Goal: Task Accomplishment & Management: Manage account settings

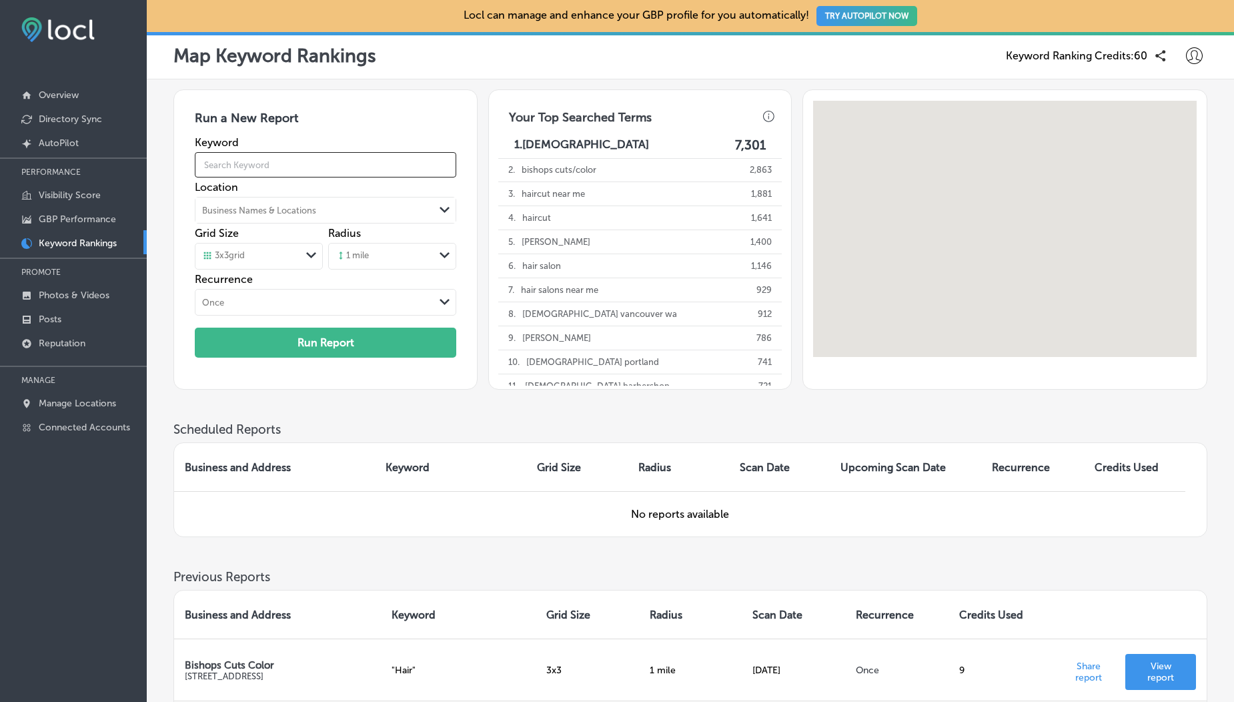
click at [283, 148] on input "text" at bounding box center [325, 164] width 261 height 37
click at [265, 163] on input "text" at bounding box center [325, 164] width 261 height 37
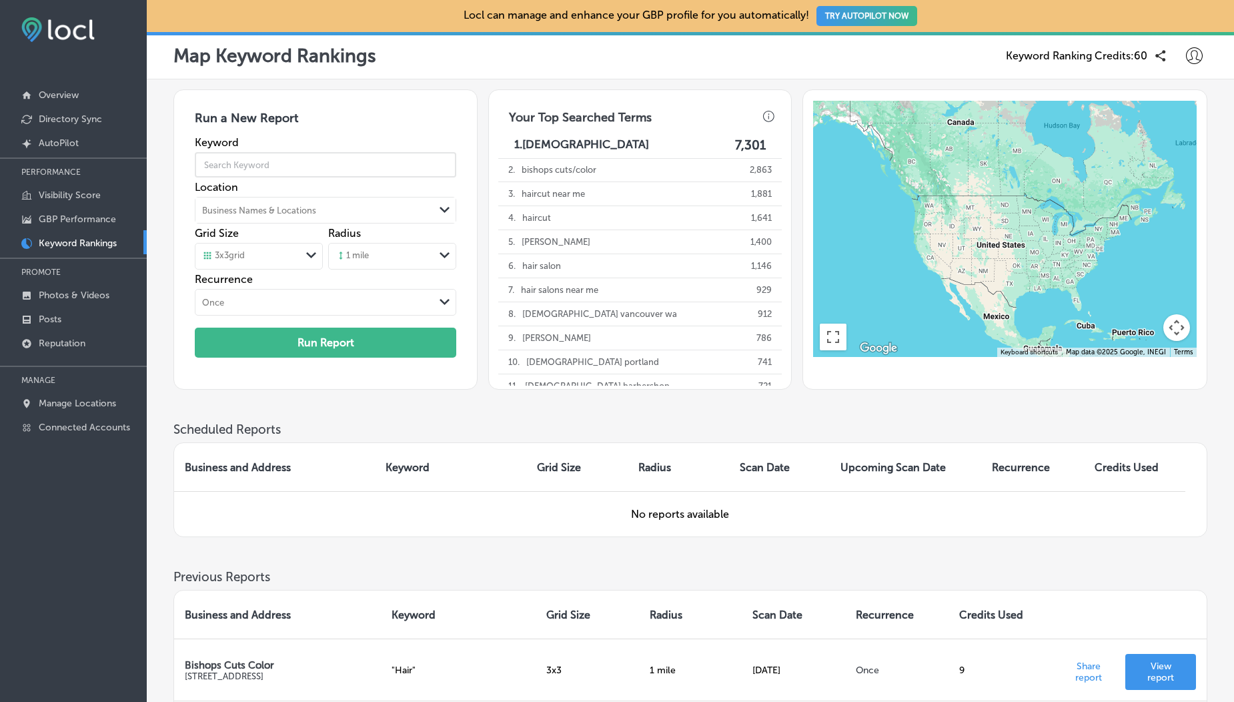
type input "Hair"
click at [291, 205] on div "Business Names & Locations" at bounding box center [259, 210] width 114 height 10
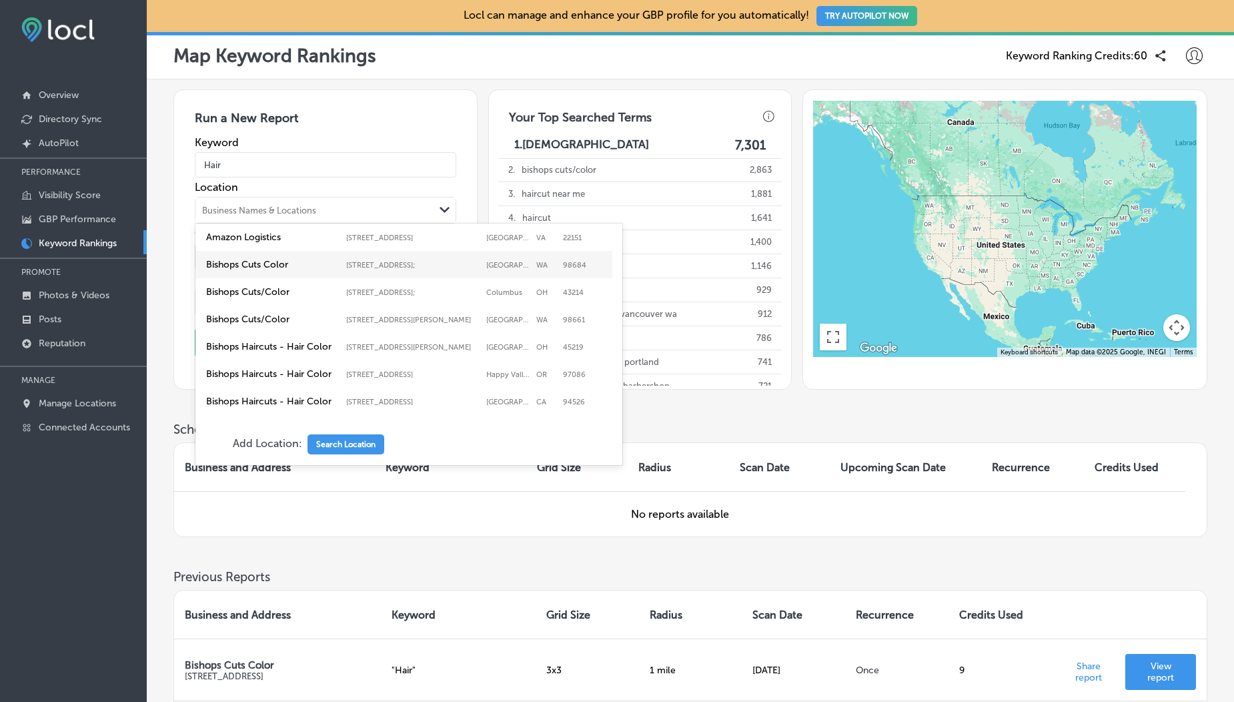
click at [277, 270] on label "Bishops Cuts Color" at bounding box center [272, 264] width 133 height 11
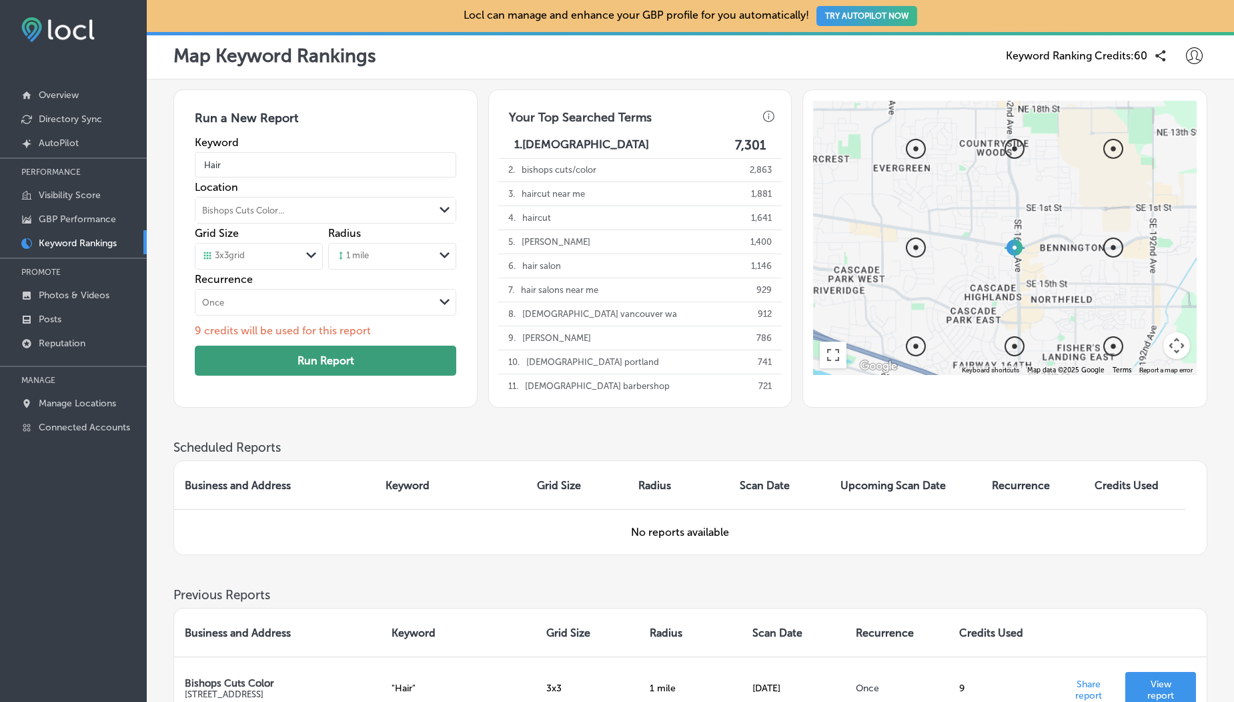
click at [320, 309] on button "Run Report" at bounding box center [325, 360] width 261 height 30
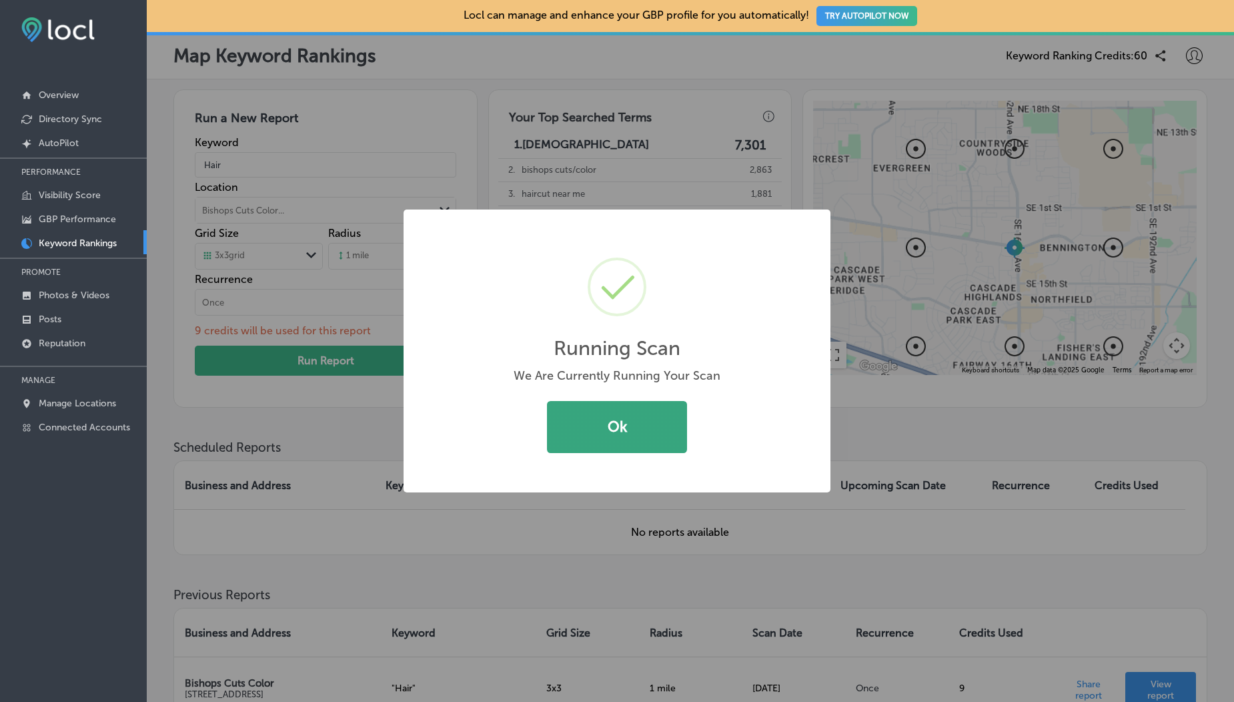
click at [622, 309] on button "Ok" at bounding box center [617, 427] width 140 height 52
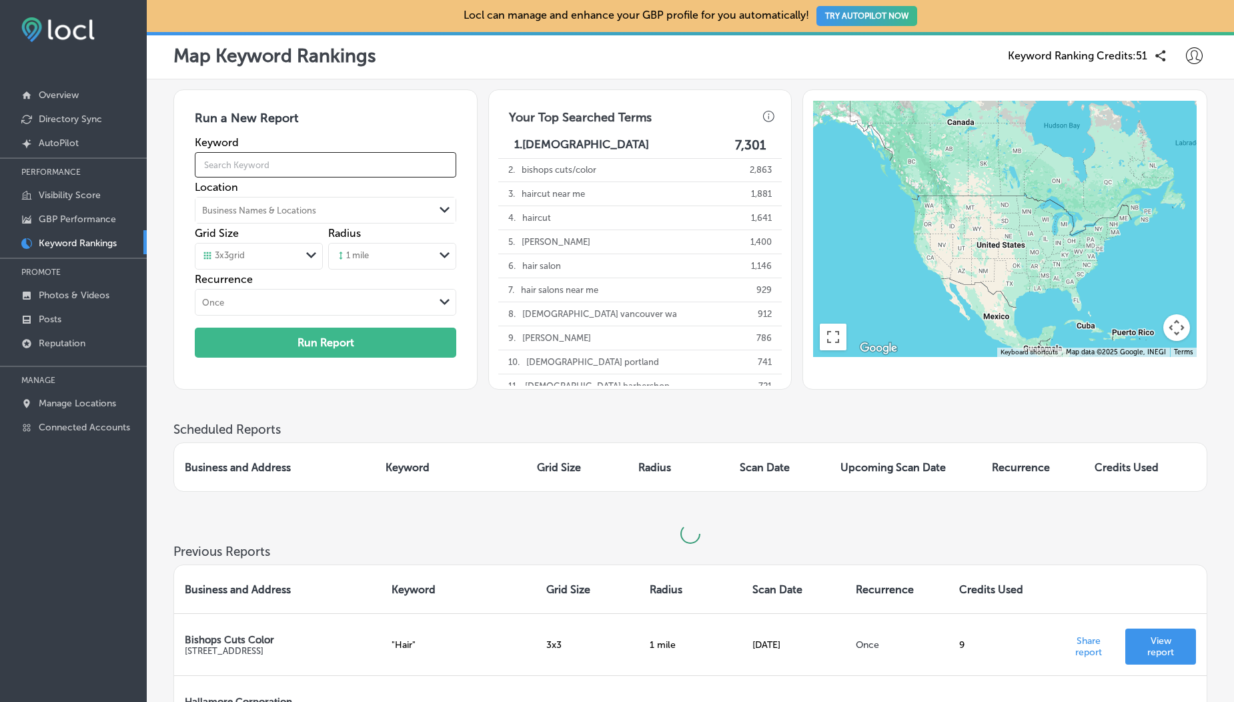
click at [245, 167] on input "text" at bounding box center [325, 164] width 261 height 37
type input "Hair"
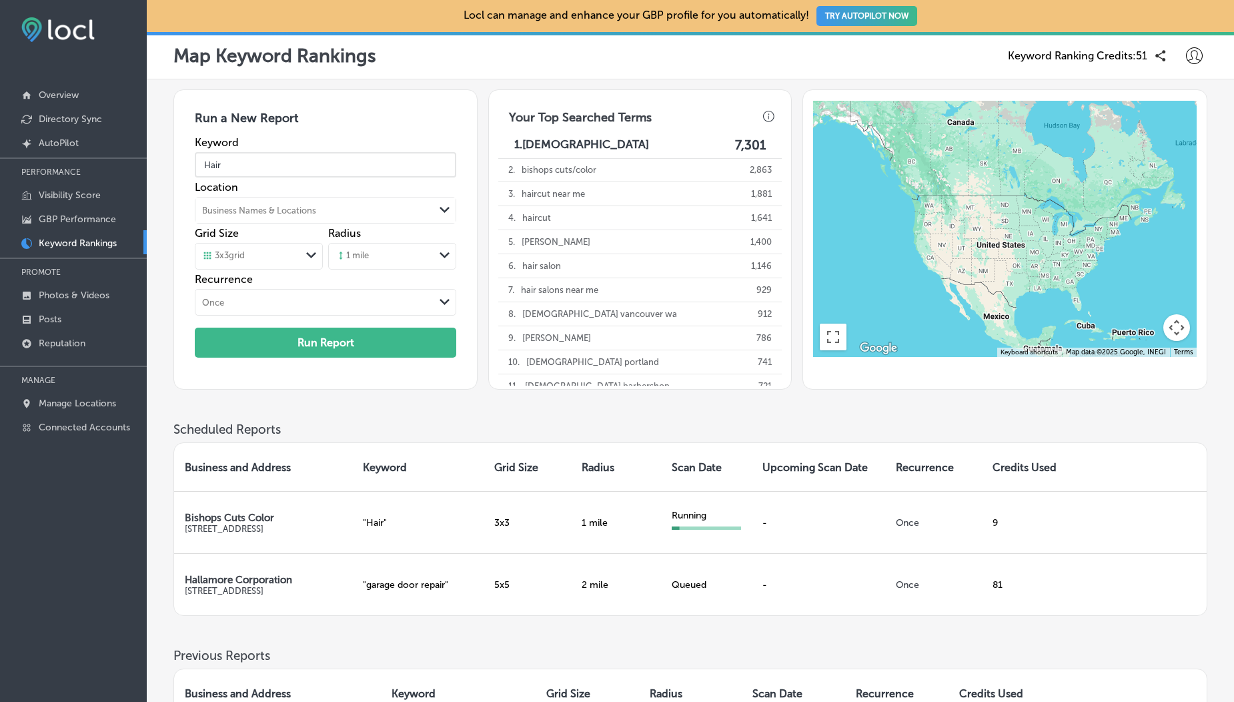
click at [274, 207] on div "Business Names & Locations" at bounding box center [259, 210] width 114 height 10
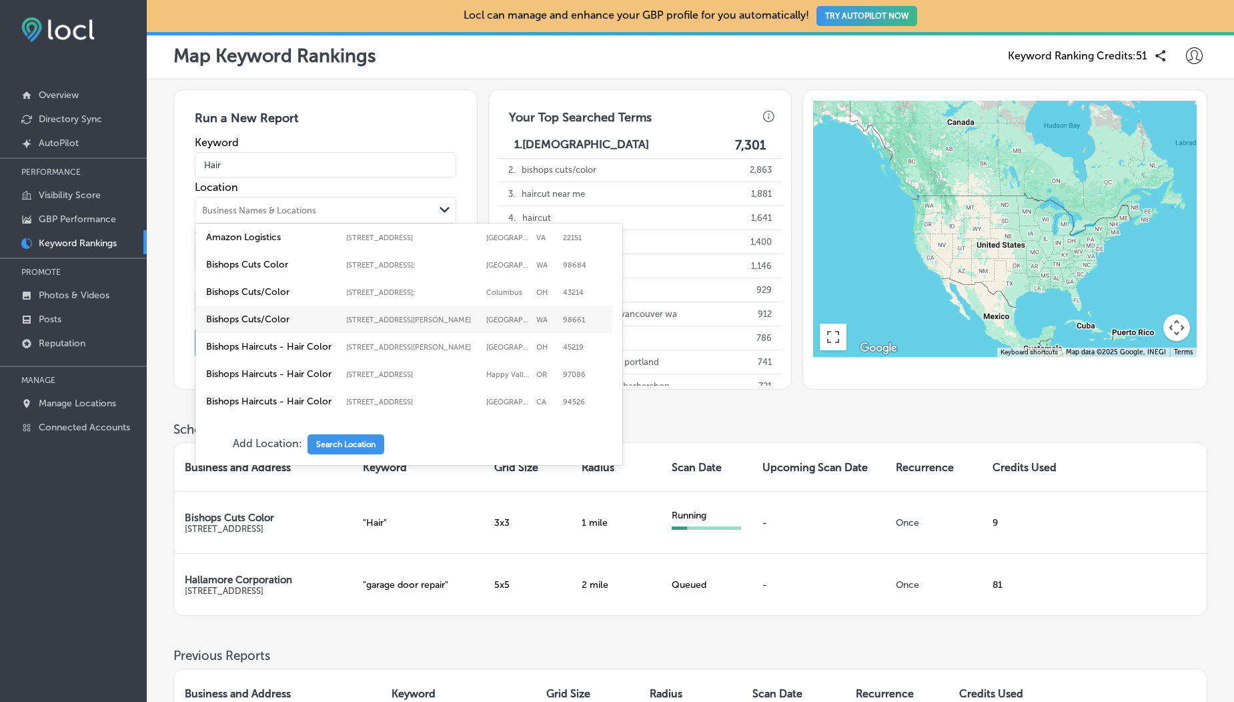
click at [276, 309] on label "Bishops Cuts/Color" at bounding box center [272, 318] width 133 height 11
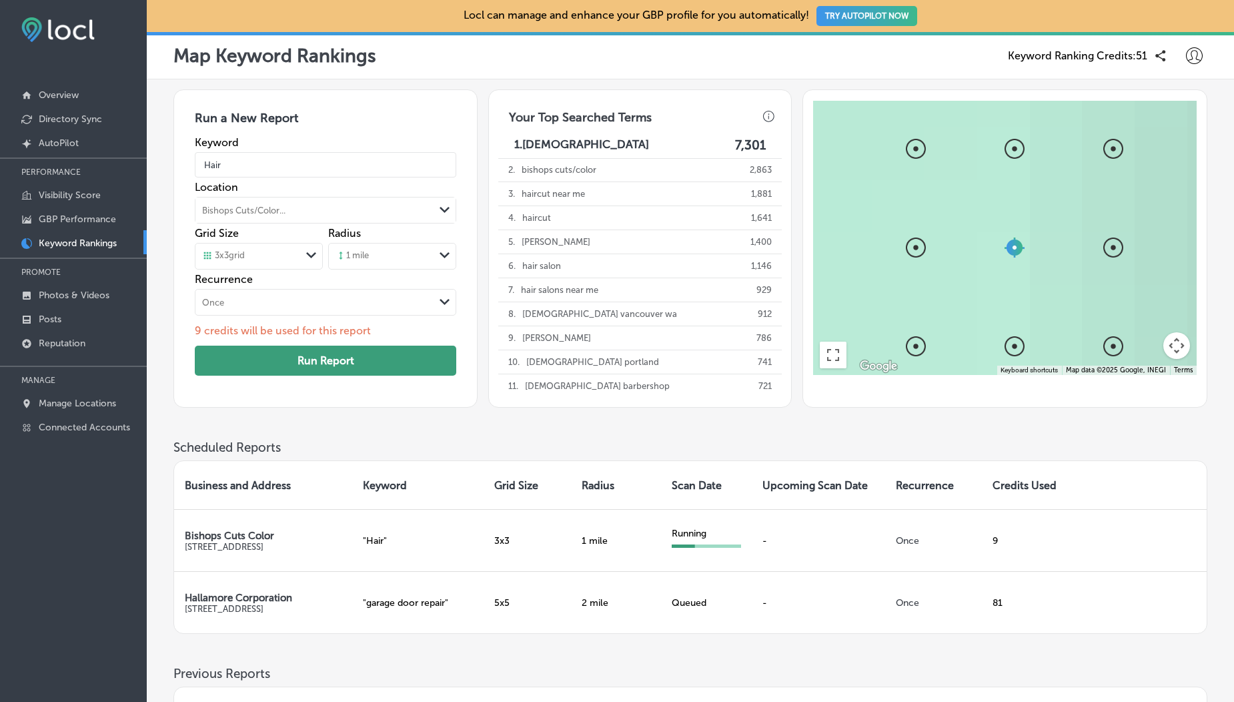
click at [331, 309] on button "Run Report" at bounding box center [325, 360] width 261 height 30
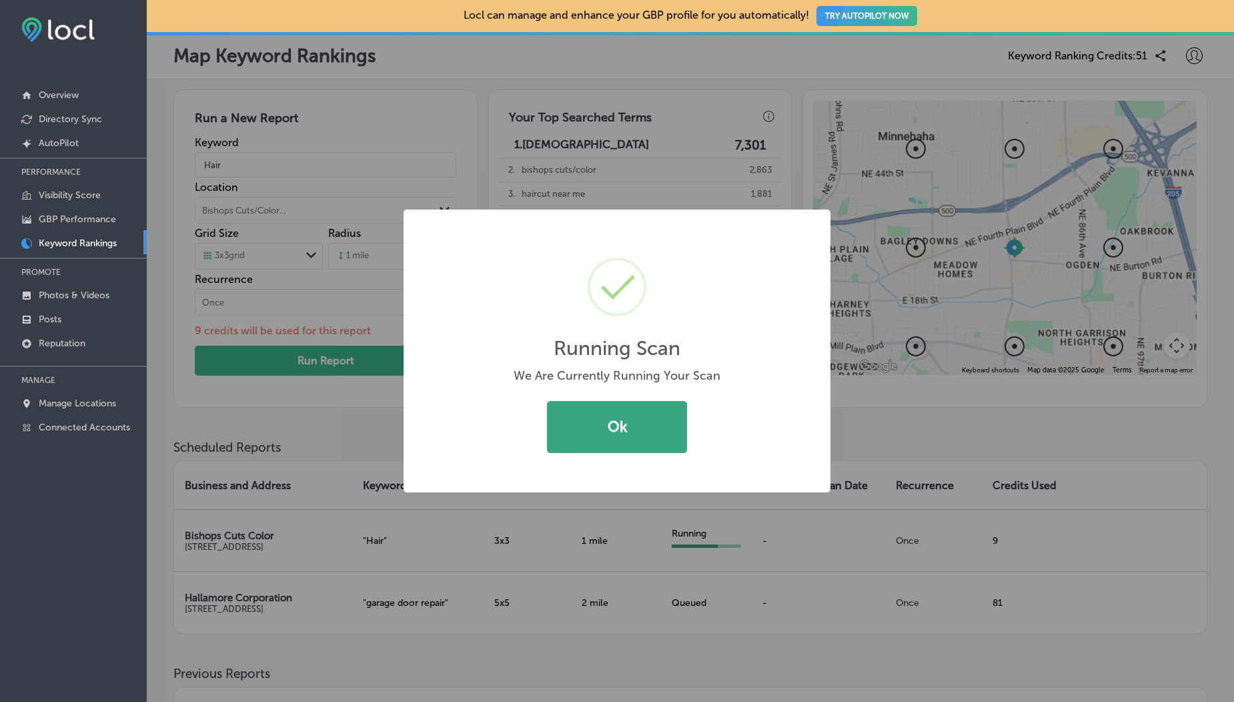
click at [587, 309] on button "Ok" at bounding box center [617, 427] width 140 height 52
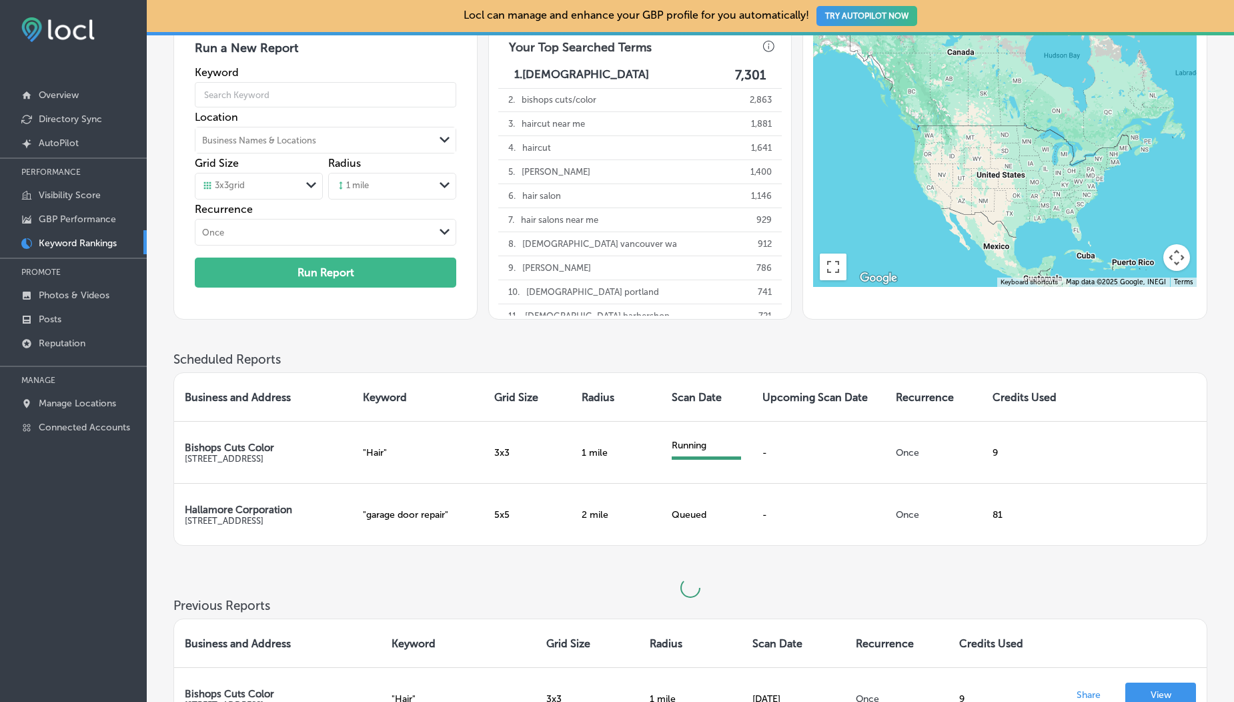
scroll to position [75, 0]
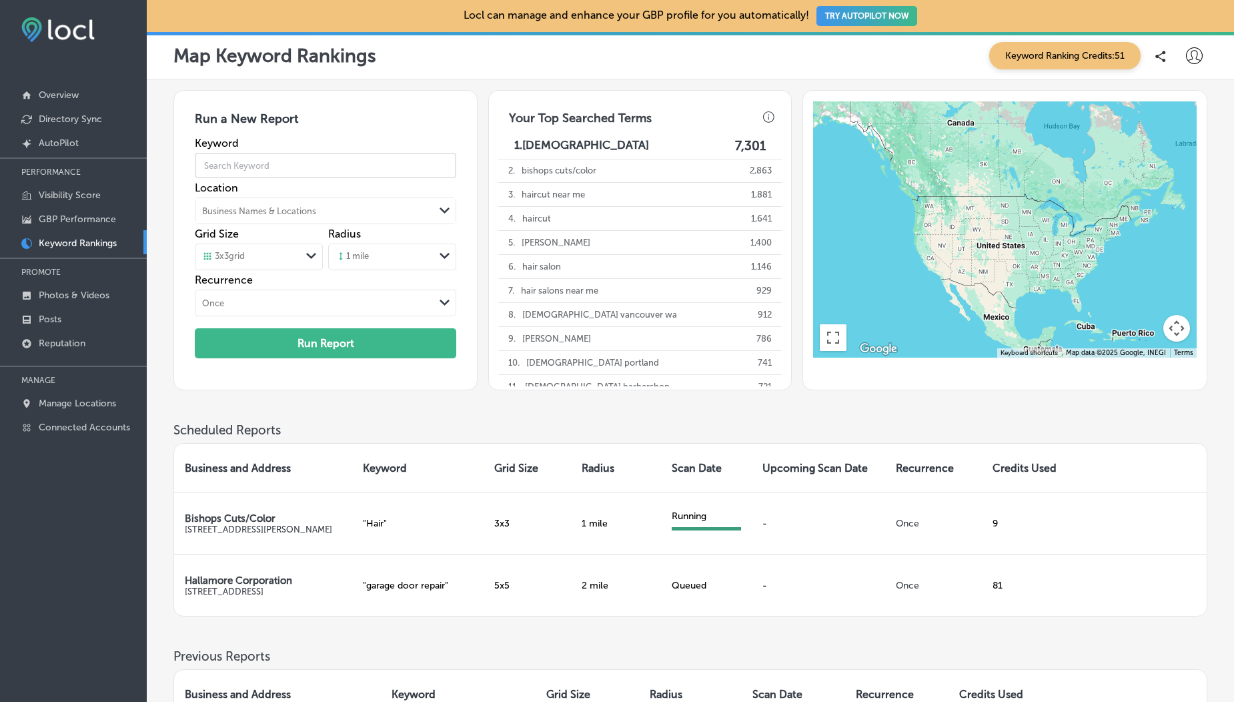
click at [296, 173] on input "text" at bounding box center [325, 165] width 261 height 37
type input "Hair"
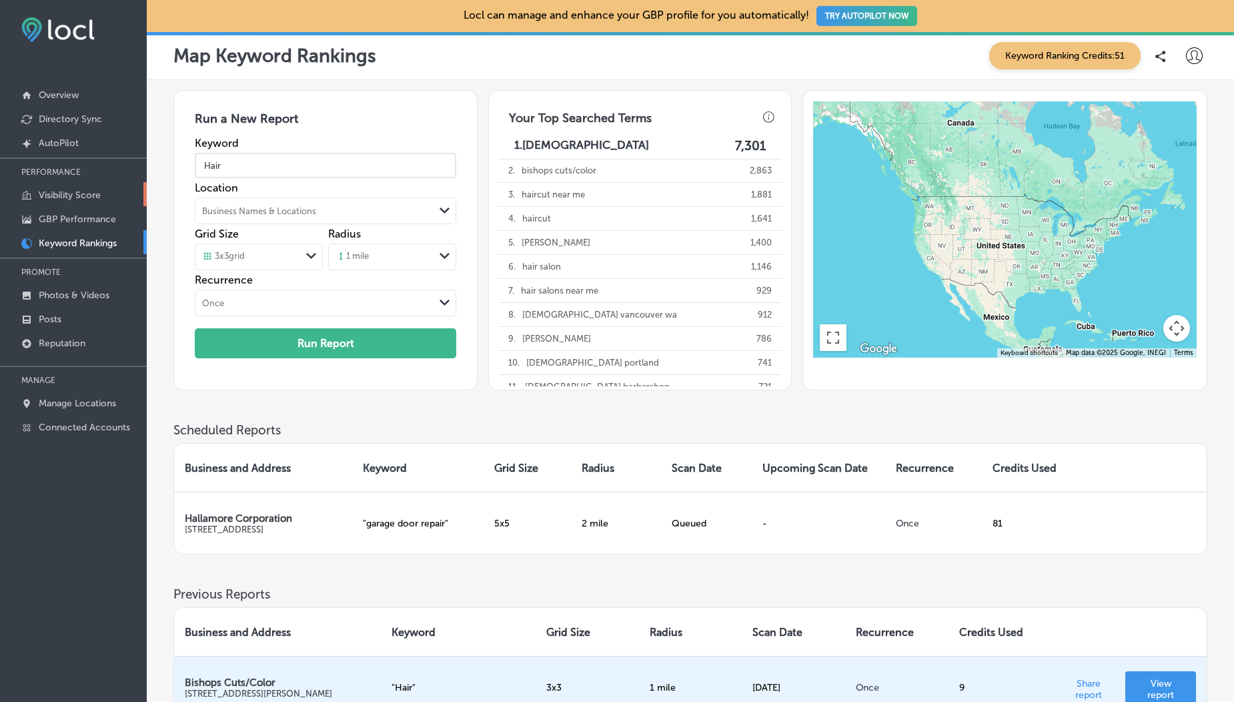
click at [69, 194] on p "Visibility Score" at bounding box center [70, 194] width 62 height 11
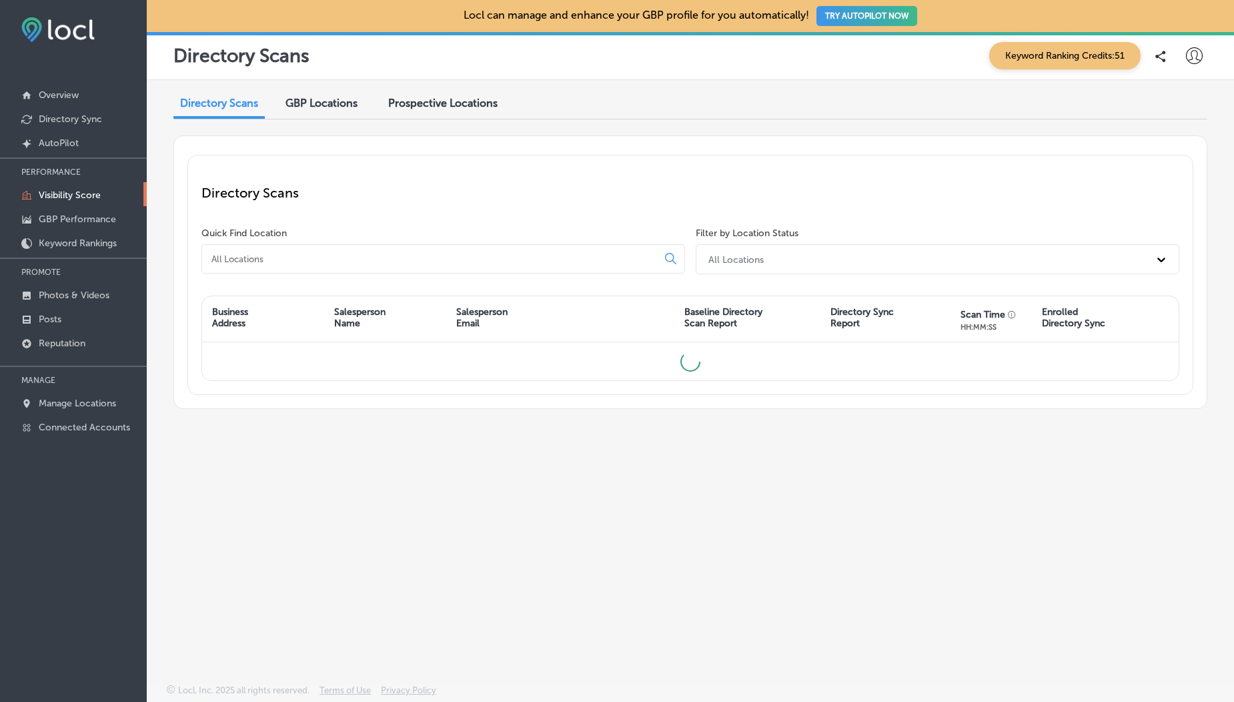
click at [1192, 55] on icon at bounding box center [1194, 55] width 17 height 17
click at [1176, 105] on p "My Account" at bounding box center [1175, 104] width 60 height 16
select select "US"
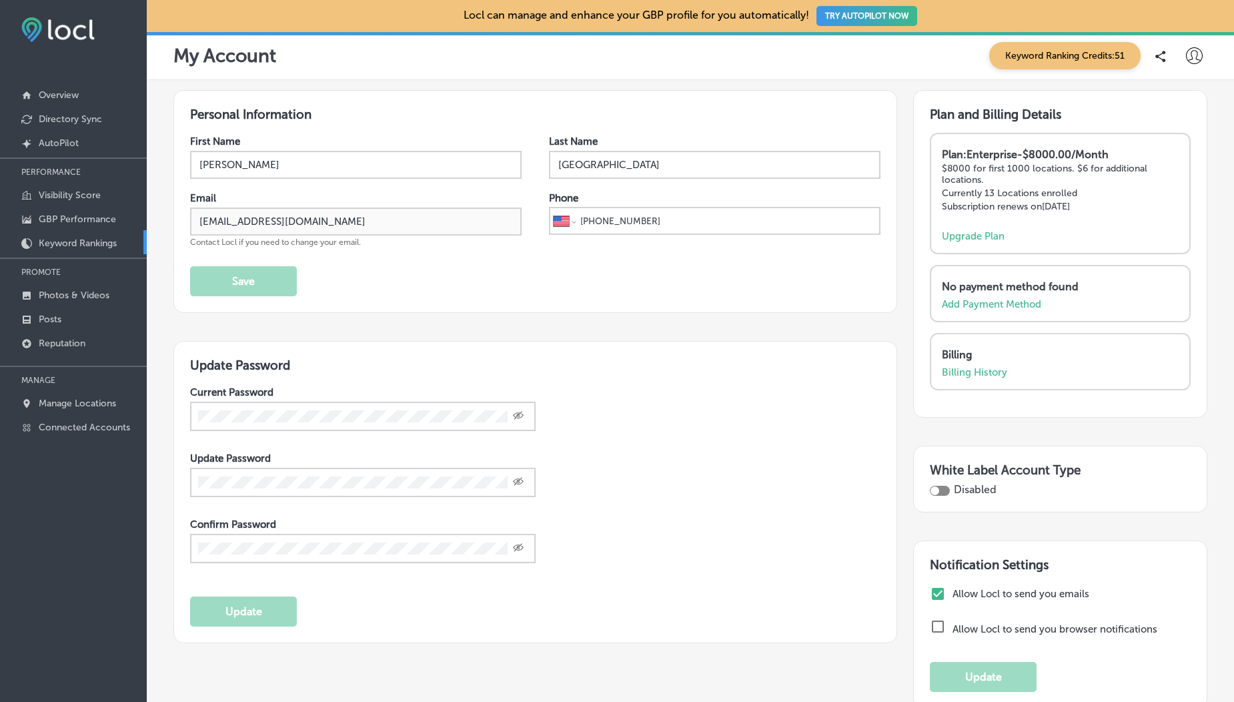
click at [73, 241] on p "Keyword Rankings" at bounding box center [78, 242] width 78 height 11
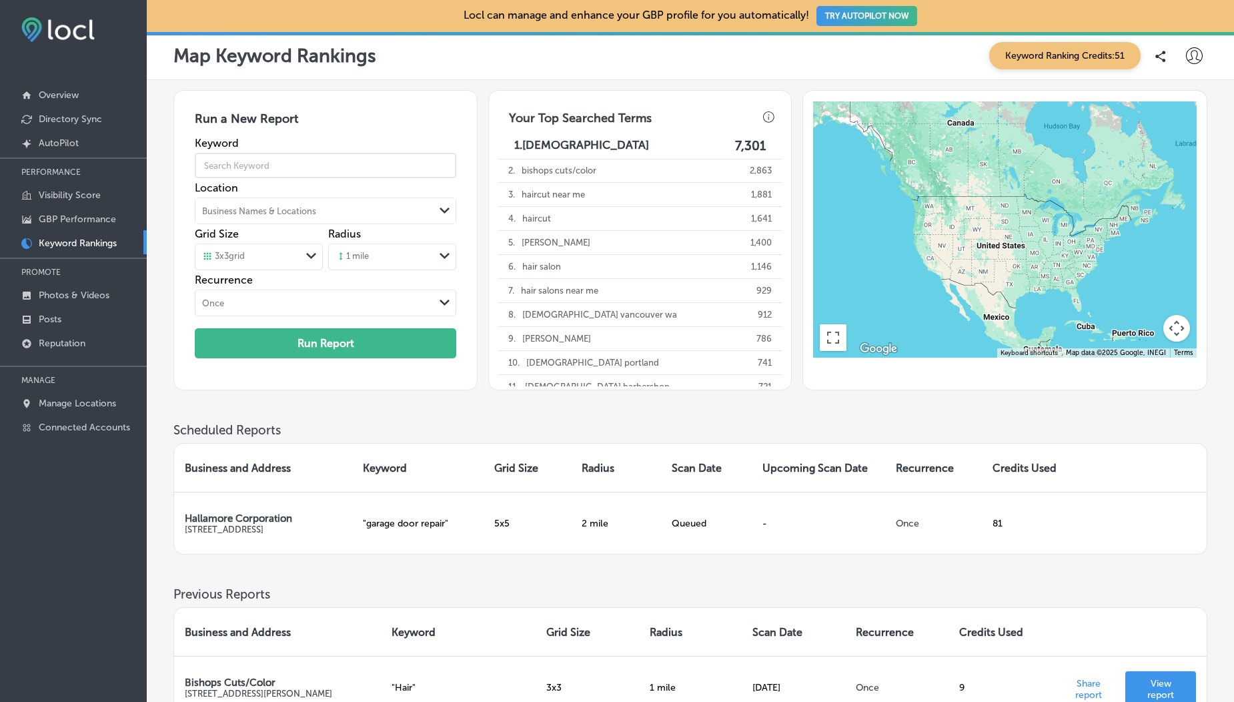
click at [237, 163] on input "text" at bounding box center [325, 165] width 261 height 37
type input "Hair"
click at [275, 260] on div "3 x 3 grid" at bounding box center [247, 256] width 105 height 15
click at [252, 309] on div "5 x 5 grid" at bounding box center [258, 307] width 127 height 23
click at [371, 259] on div "1 mile" at bounding box center [381, 257] width 105 height 20
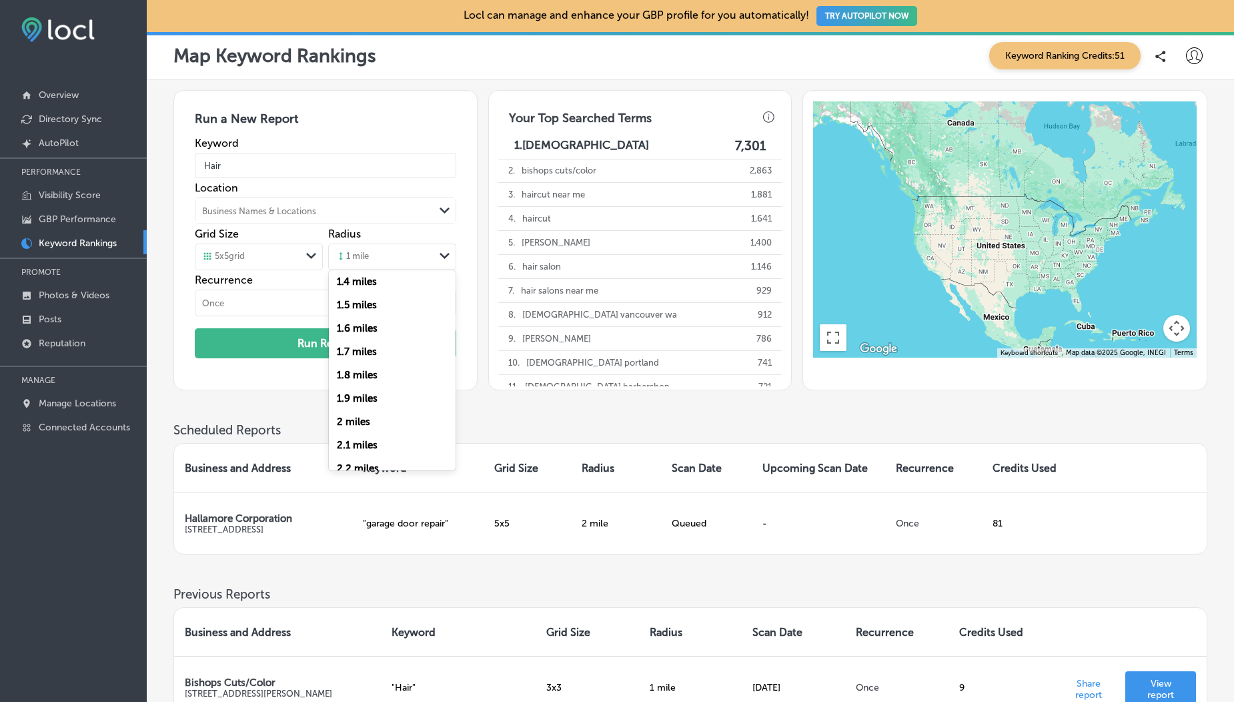
scroll to position [311, 0]
click at [351, 309] on label "2 miles" at bounding box center [353, 417] width 33 height 12
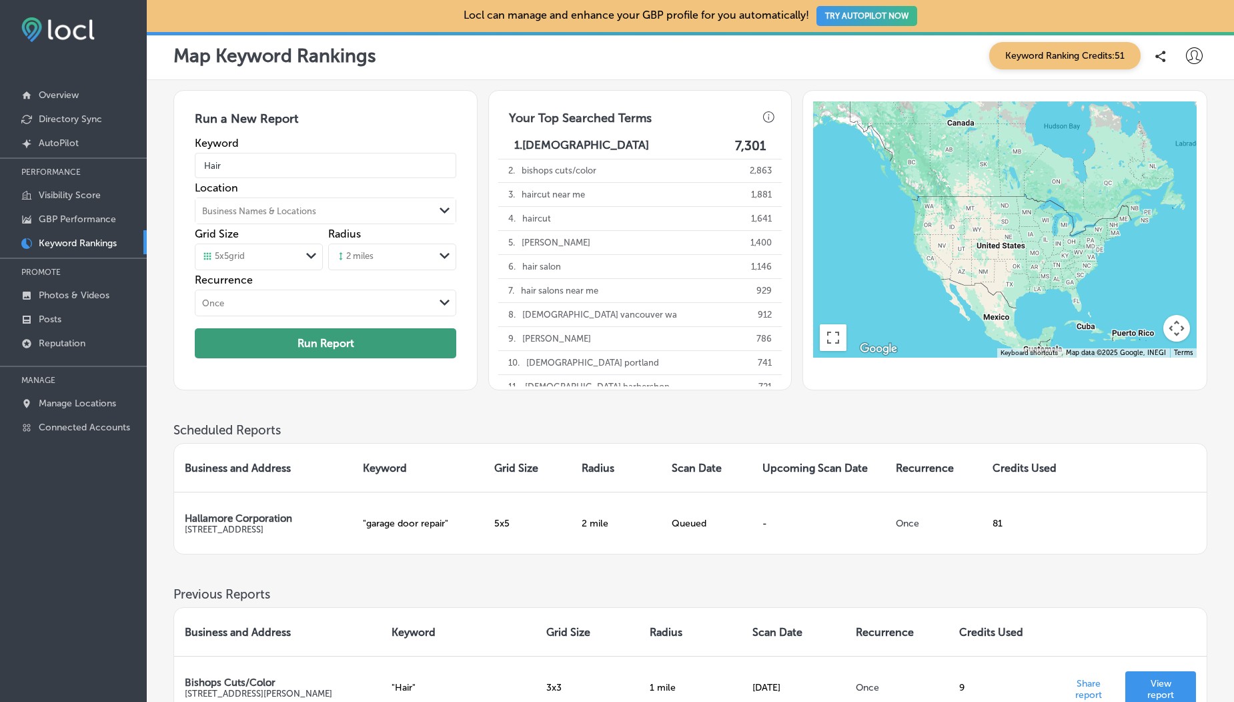
click at [327, 309] on button "Run Report" at bounding box center [325, 343] width 261 height 30
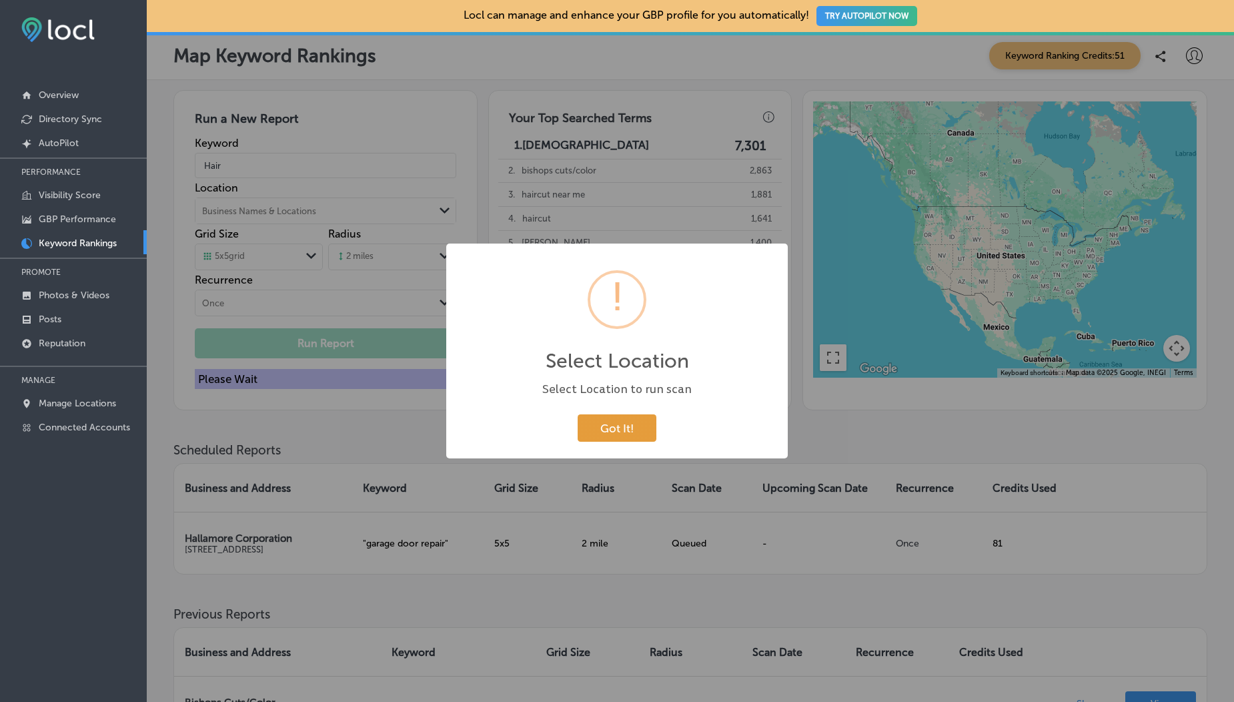
click at [606, 309] on button "Got It!" at bounding box center [616, 427] width 79 height 27
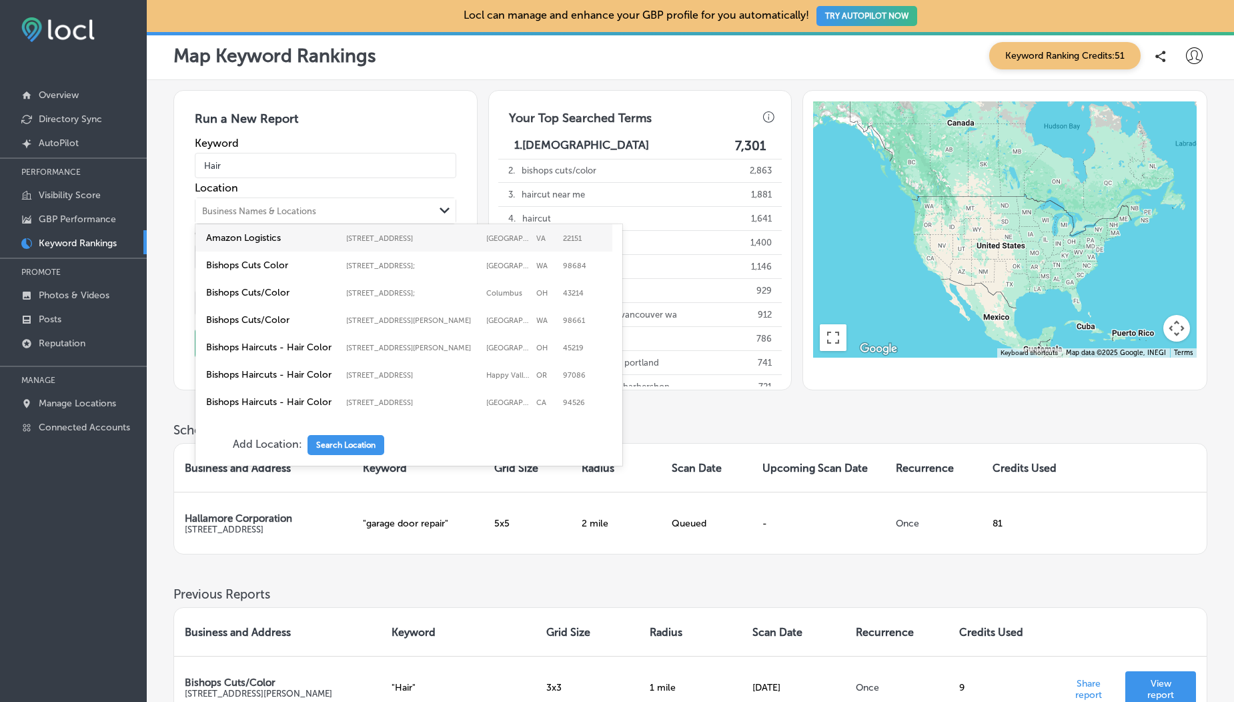
click at [356, 216] on div "Business Names & Locations" at bounding box center [314, 211] width 239 height 20
click at [277, 271] on label "Bishops Cuts Color" at bounding box center [272, 264] width 133 height 11
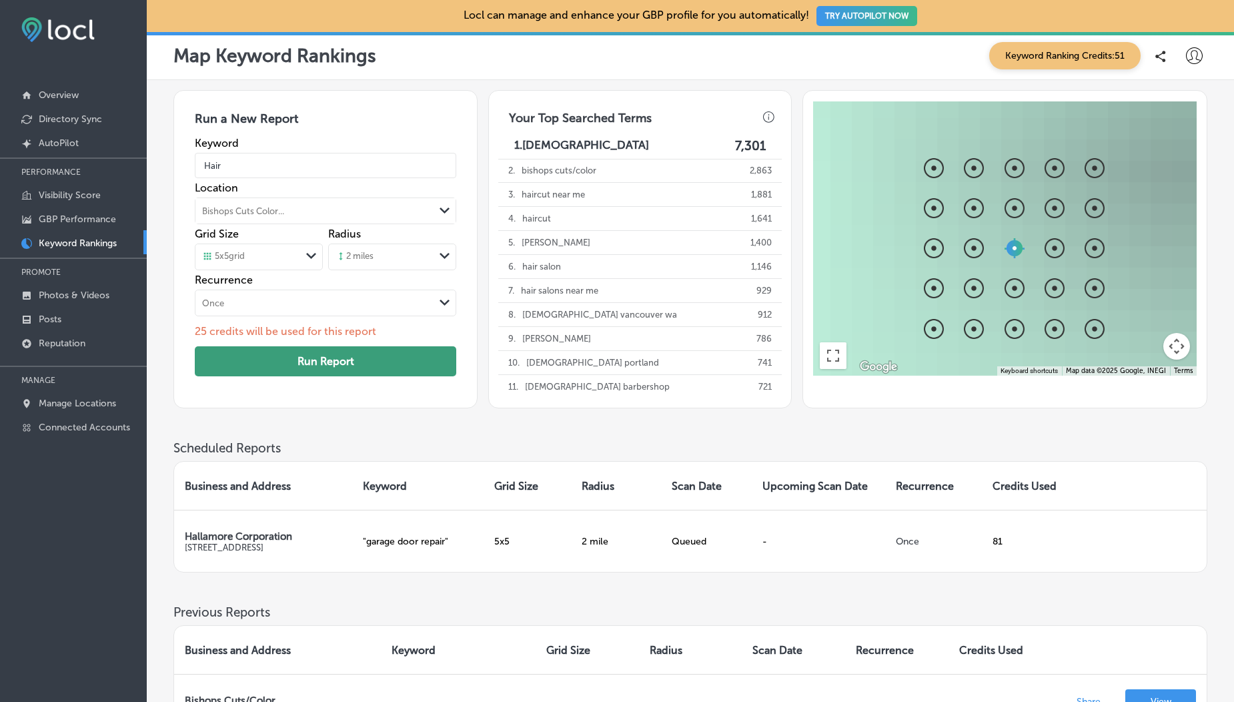
click at [340, 309] on button "Run Report" at bounding box center [325, 361] width 261 height 30
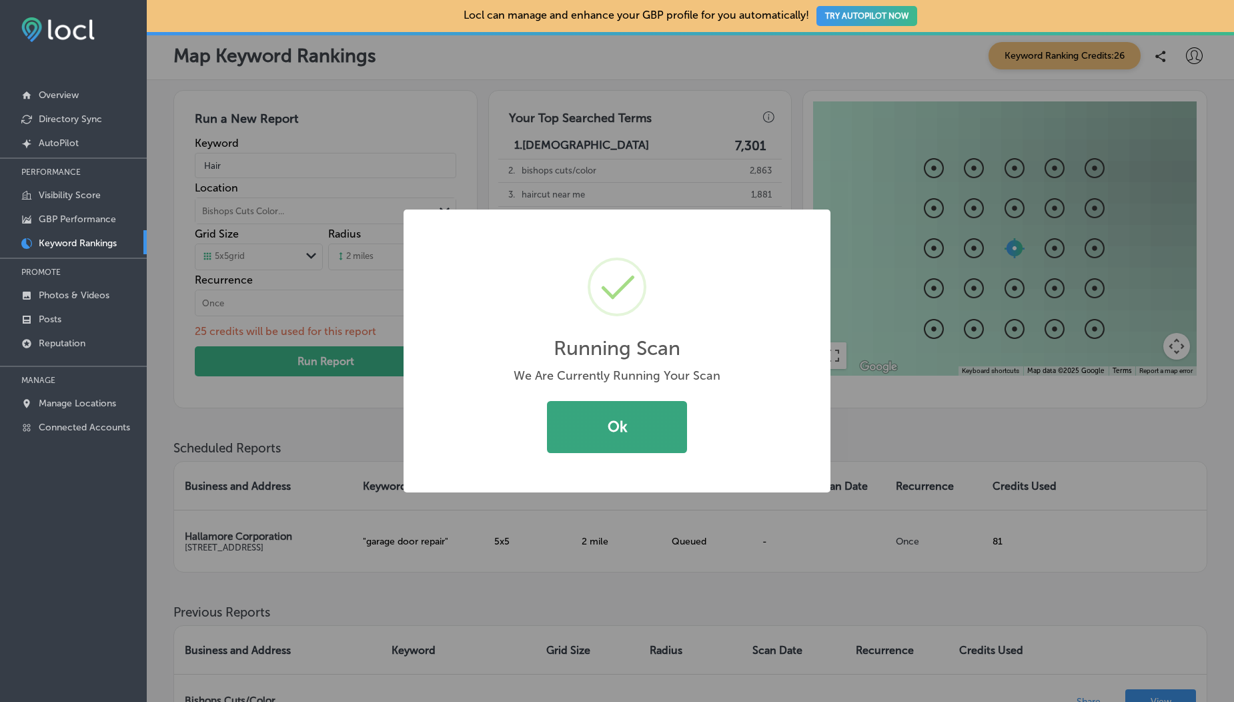
click at [635, 309] on button "Ok" at bounding box center [617, 427] width 140 height 52
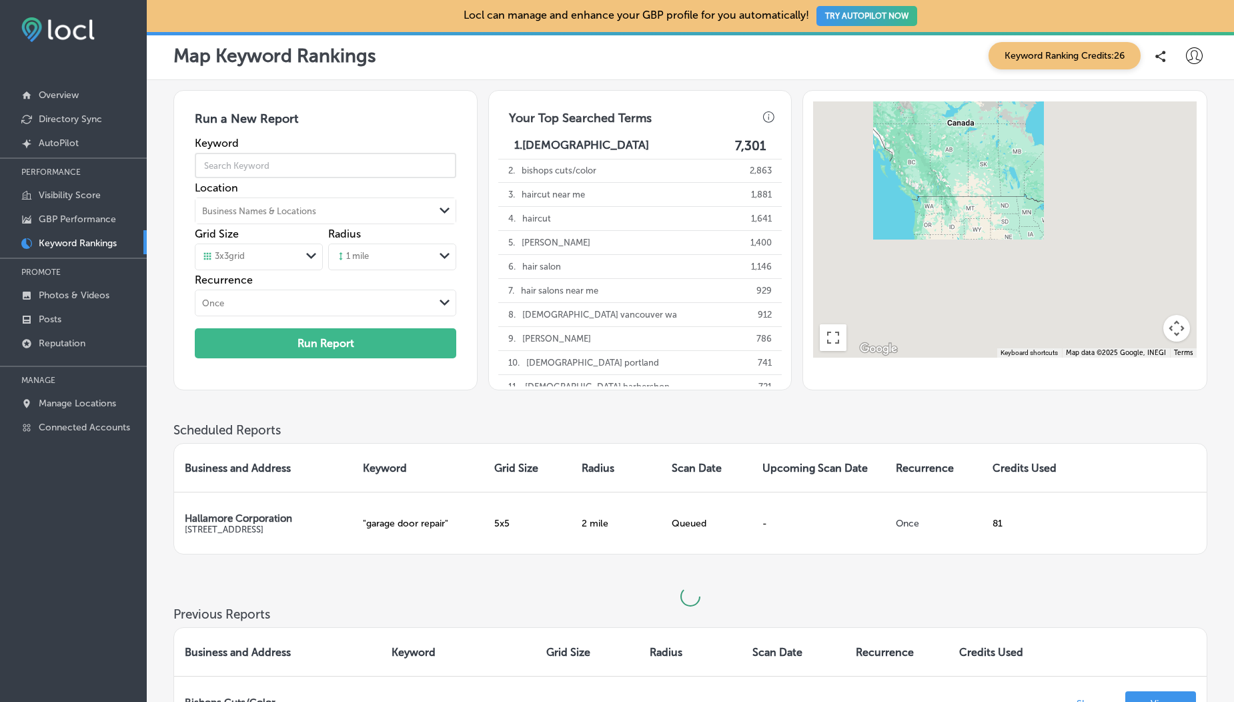
click at [285, 172] on input "text" at bounding box center [325, 165] width 261 height 37
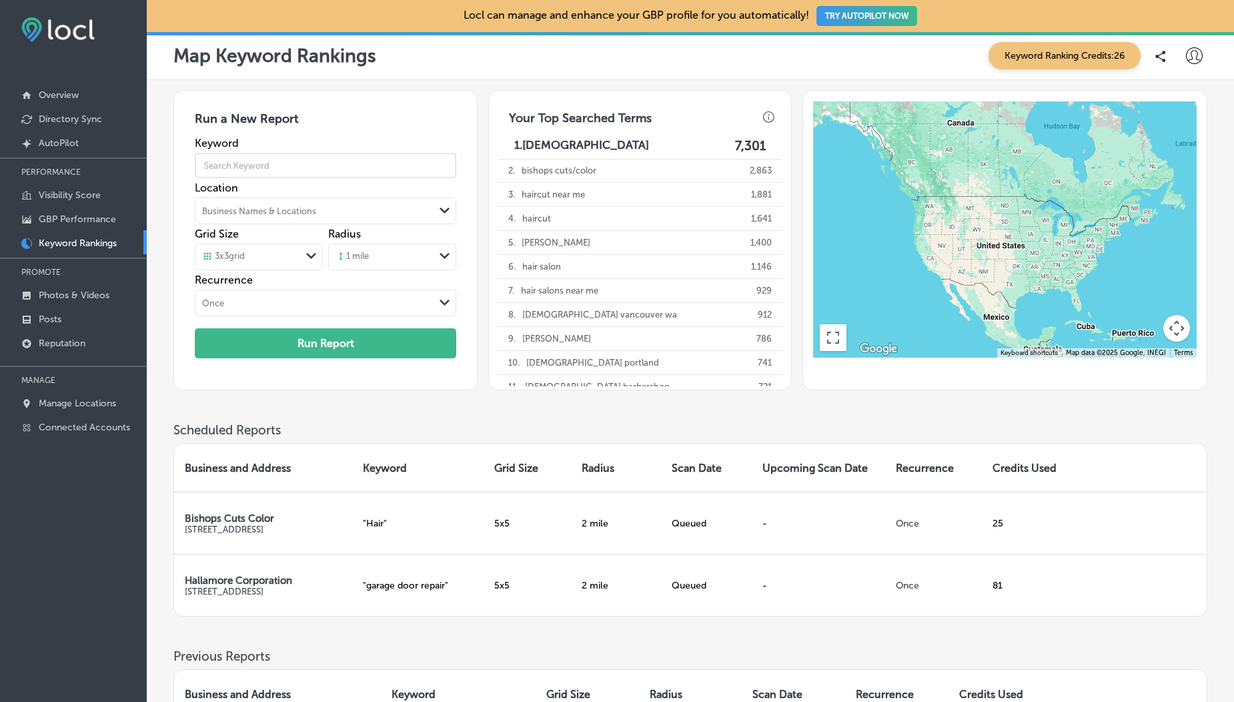
type input "Hair"
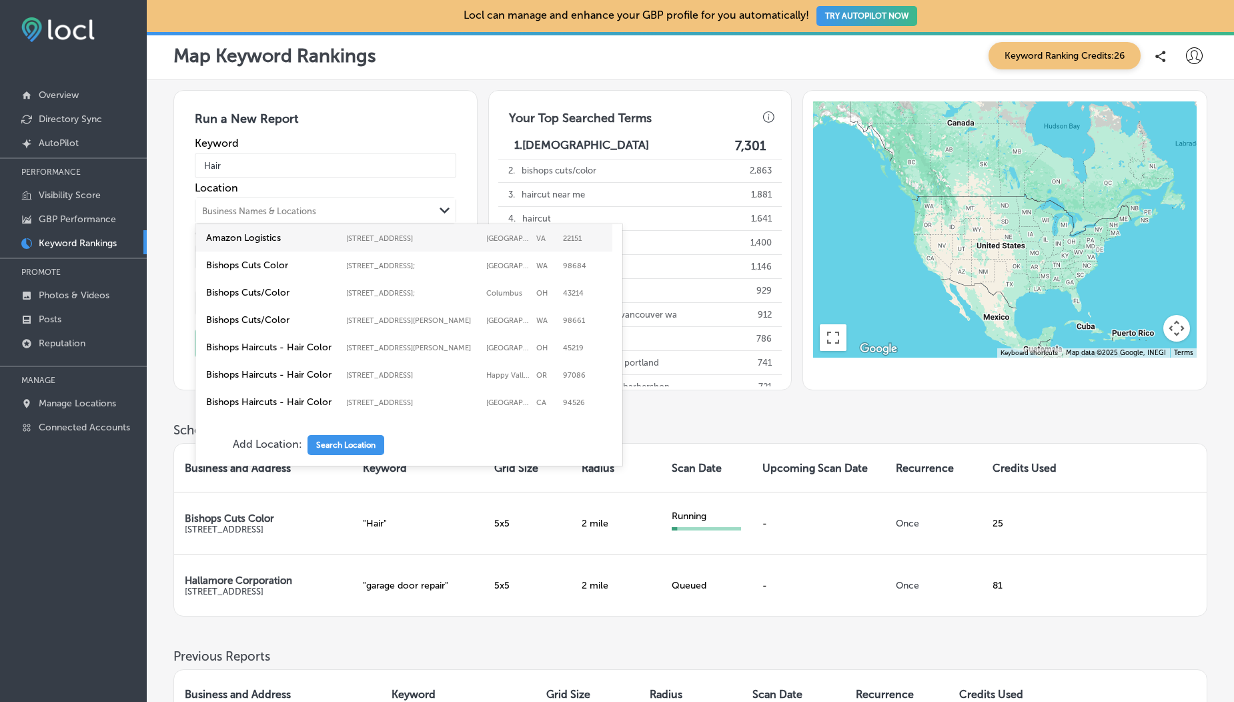
click at [303, 208] on div "Business Names & Locations" at bounding box center [259, 211] width 114 height 10
click at [307, 298] on label "Bishops Cuts/Color" at bounding box center [272, 292] width 133 height 11
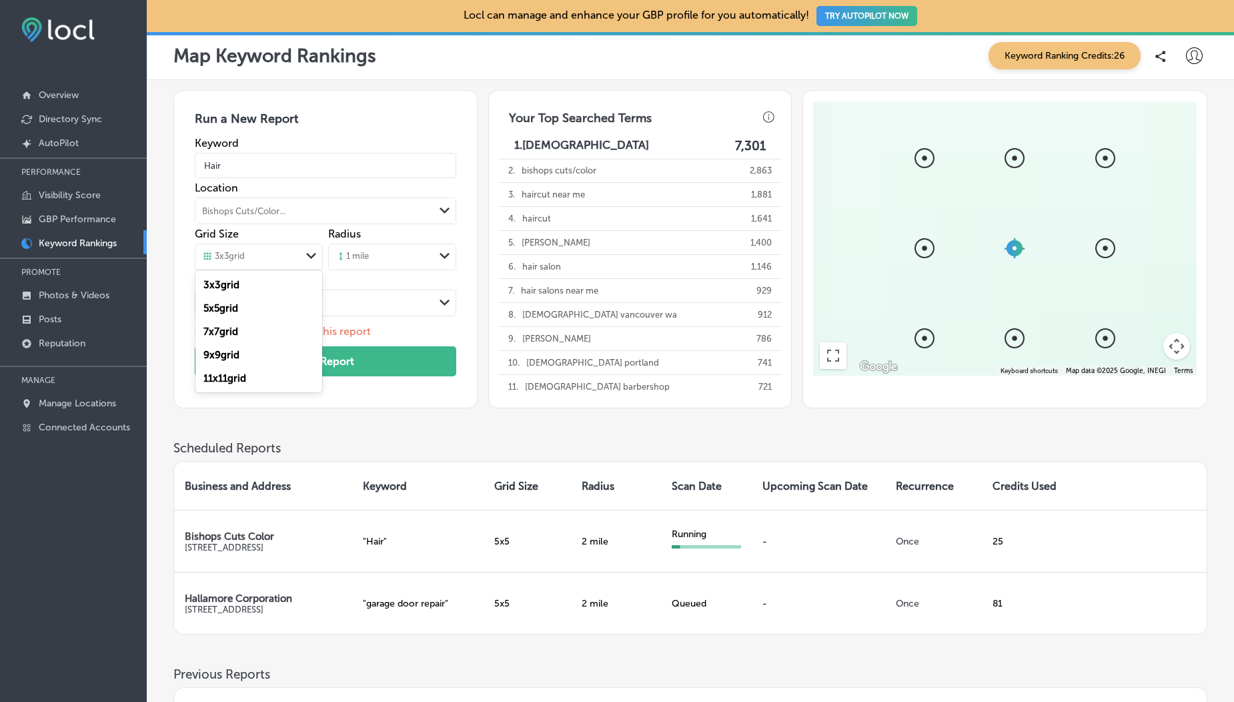
click at [265, 265] on div "3 x 3 grid Path Created with Sketch." at bounding box center [258, 256] width 127 height 25
click at [264, 307] on div "5 x 5 grid" at bounding box center [258, 307] width 127 height 23
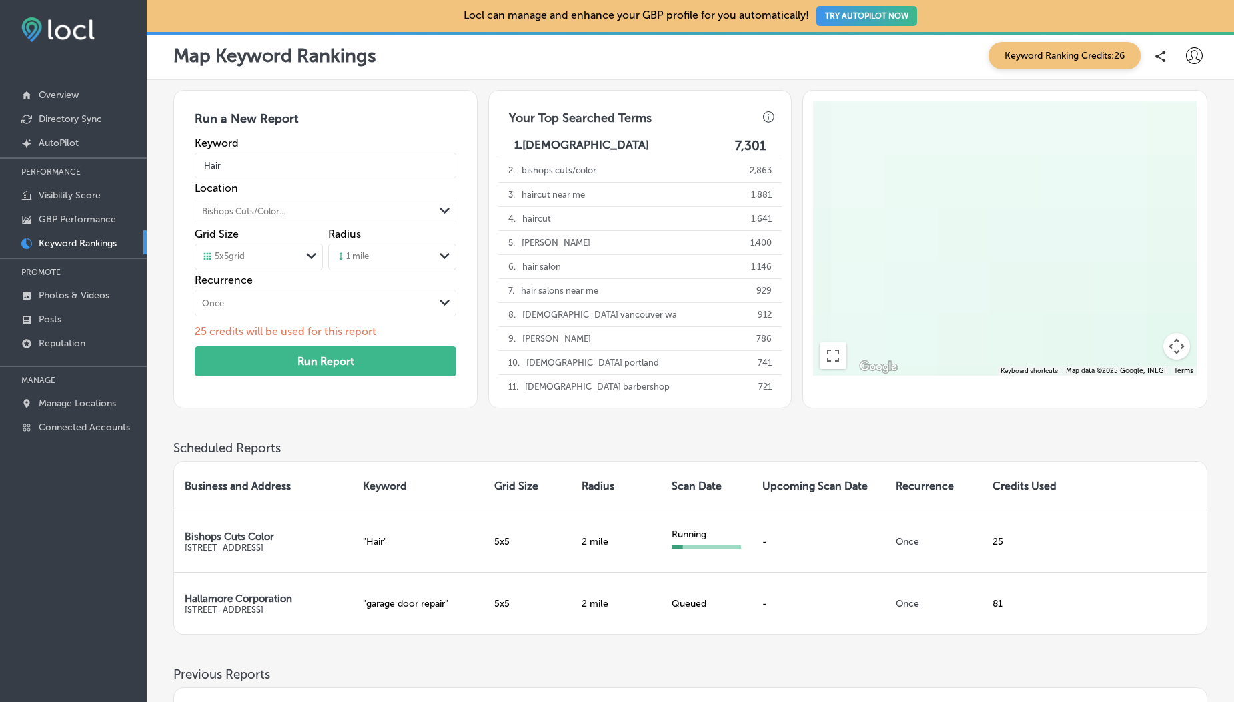
click at [387, 263] on div "1 mile" at bounding box center [381, 257] width 105 height 20
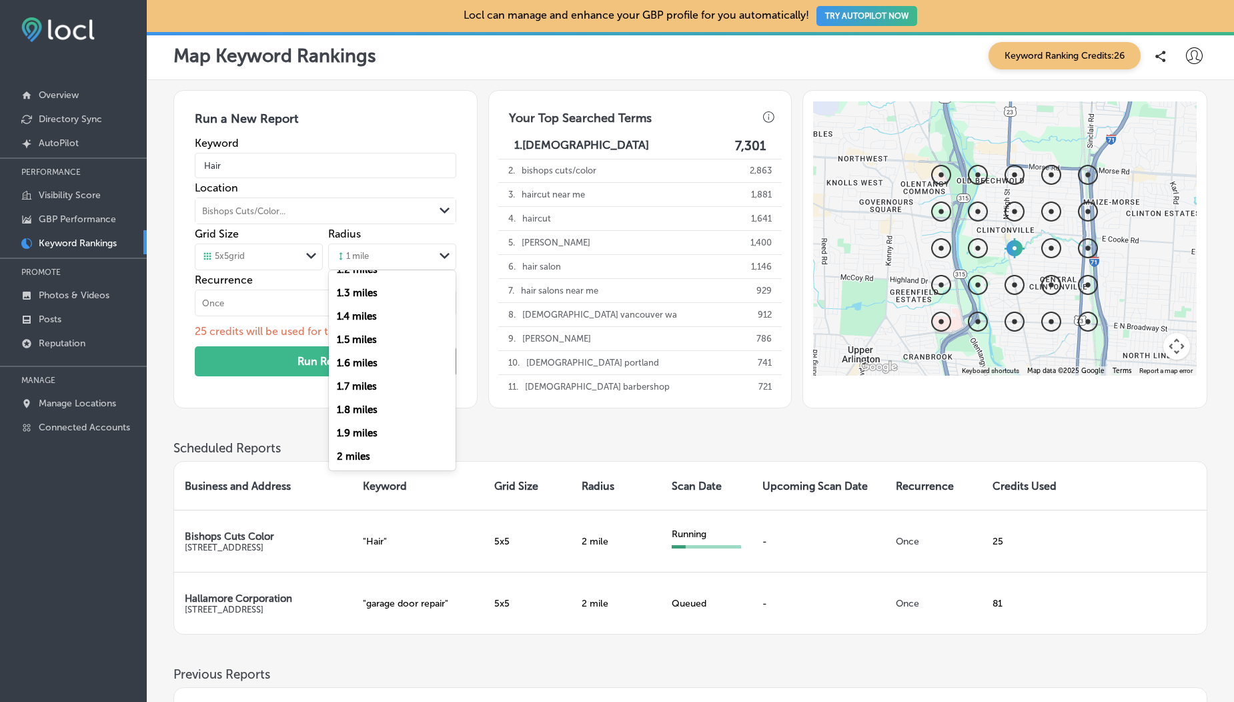
scroll to position [302, 0]
click at [365, 309] on label "2 miles" at bounding box center [353, 426] width 33 height 12
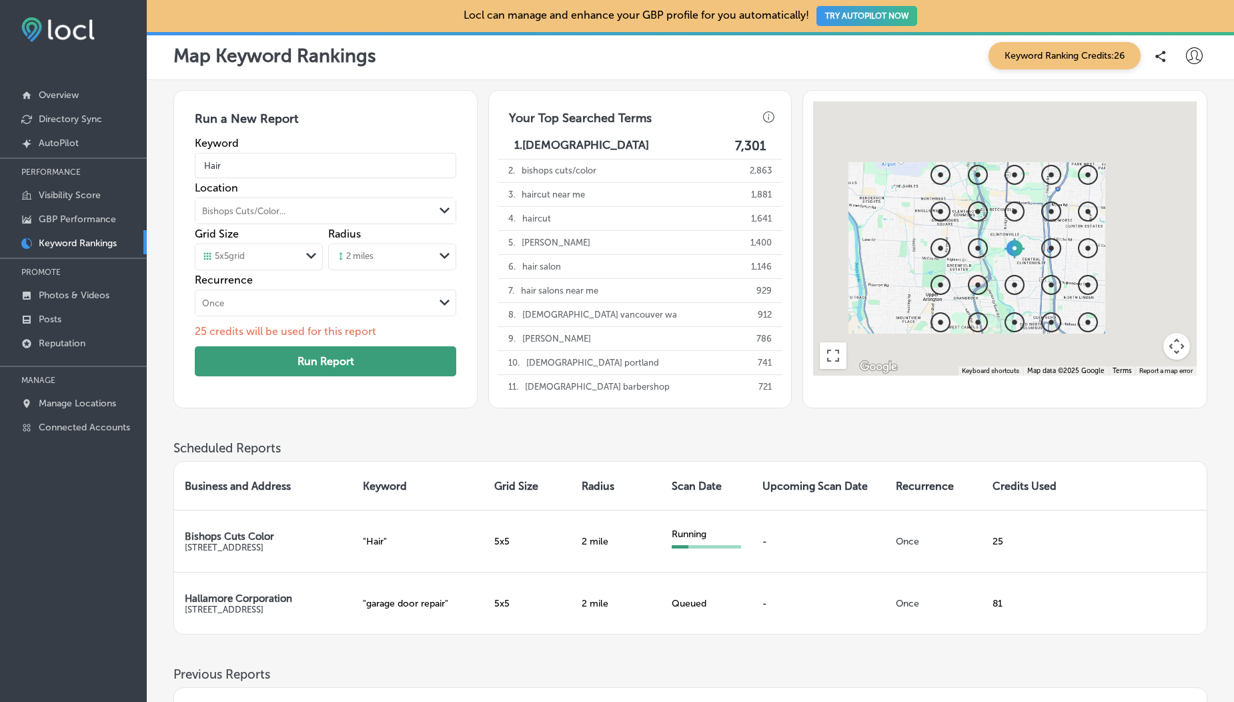
click at [331, 309] on button "Run Report" at bounding box center [325, 361] width 261 height 30
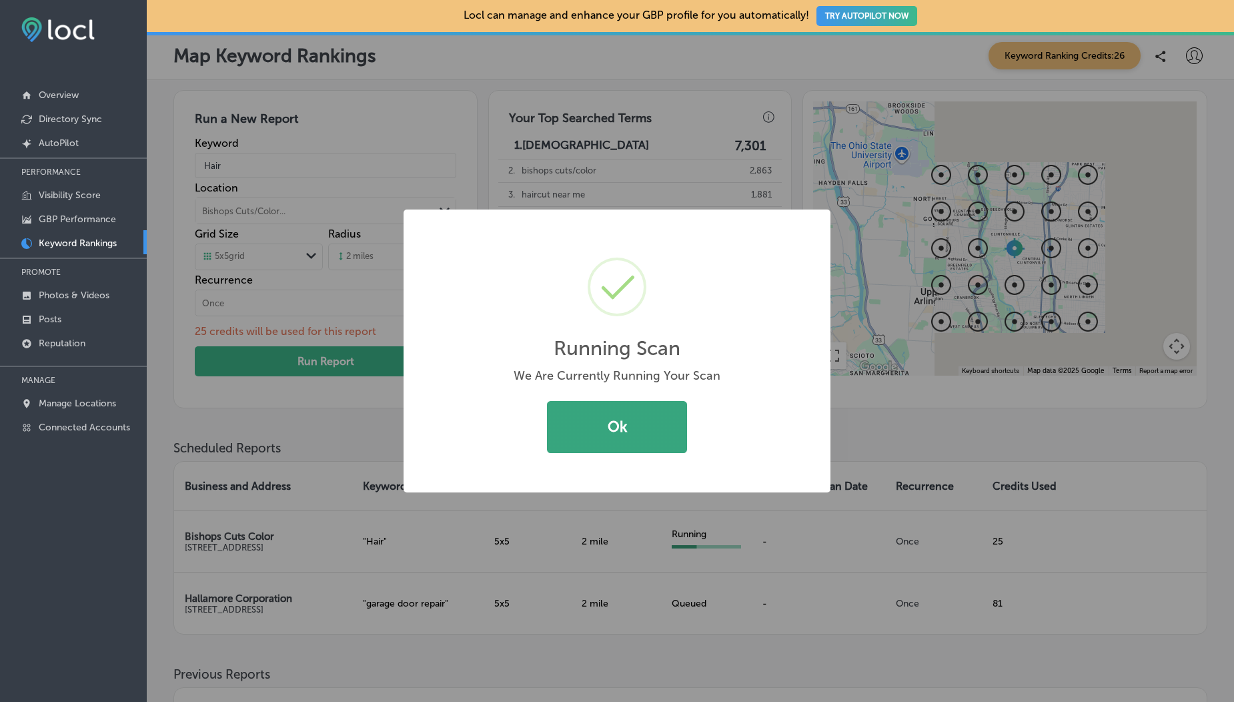
click at [621, 309] on button "Ok" at bounding box center [617, 427] width 140 height 52
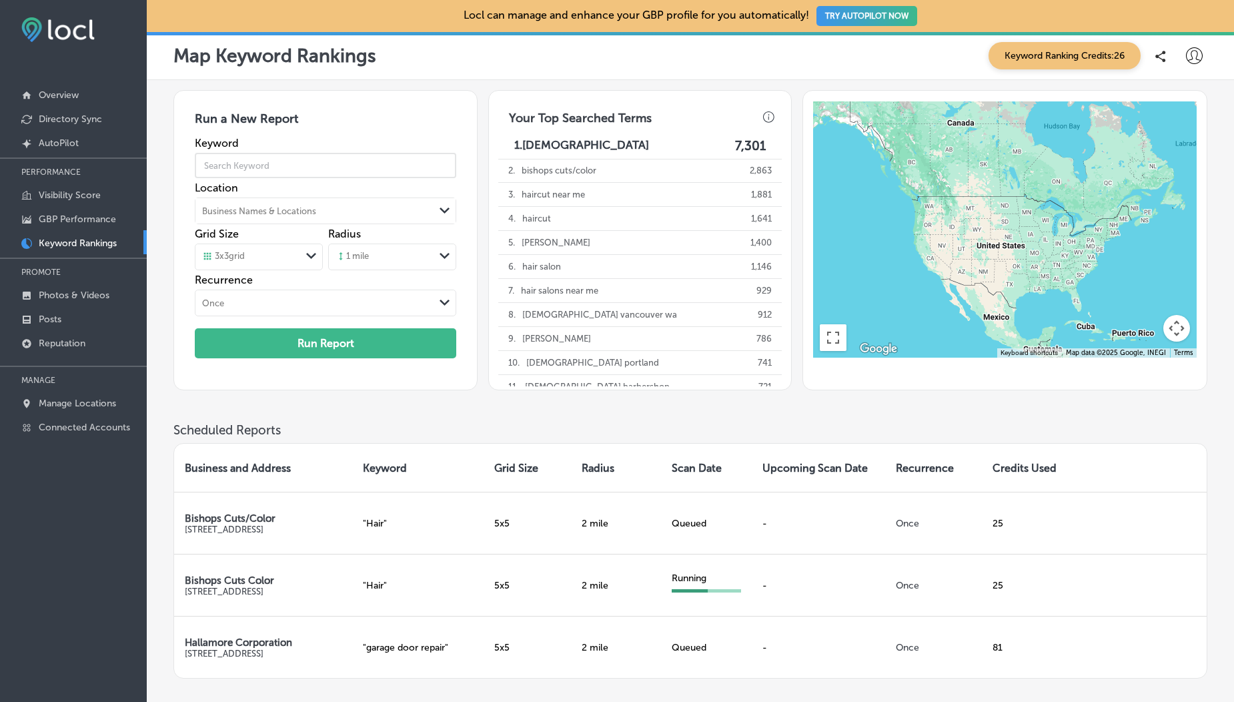
click at [264, 169] on input "text" at bounding box center [325, 165] width 261 height 37
type input "Hair"
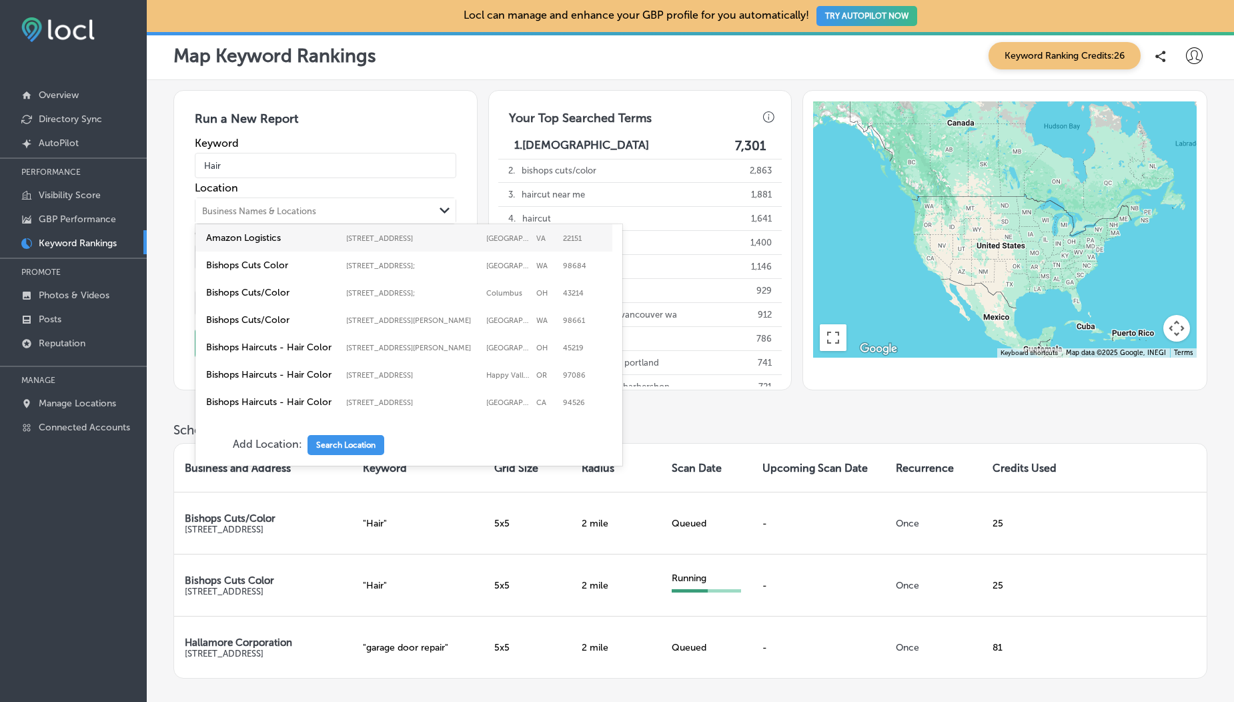
click at [286, 207] on div "Business Names & Locations" at bounding box center [259, 211] width 114 height 10
click at [288, 309] on label "Bishops Cuts/Color" at bounding box center [272, 319] width 133 height 11
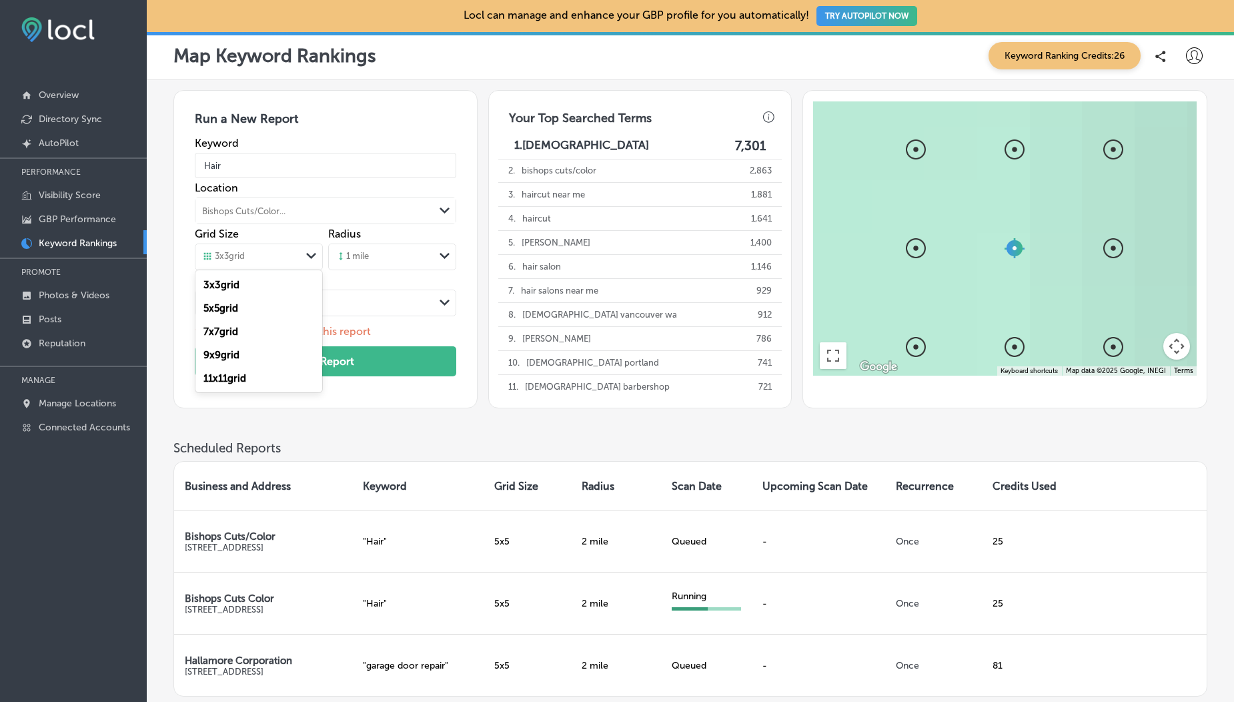
click at [259, 260] on div "3 x 3 grid" at bounding box center [247, 256] width 105 height 15
click at [253, 309] on div "5 x 5 grid" at bounding box center [258, 307] width 127 height 23
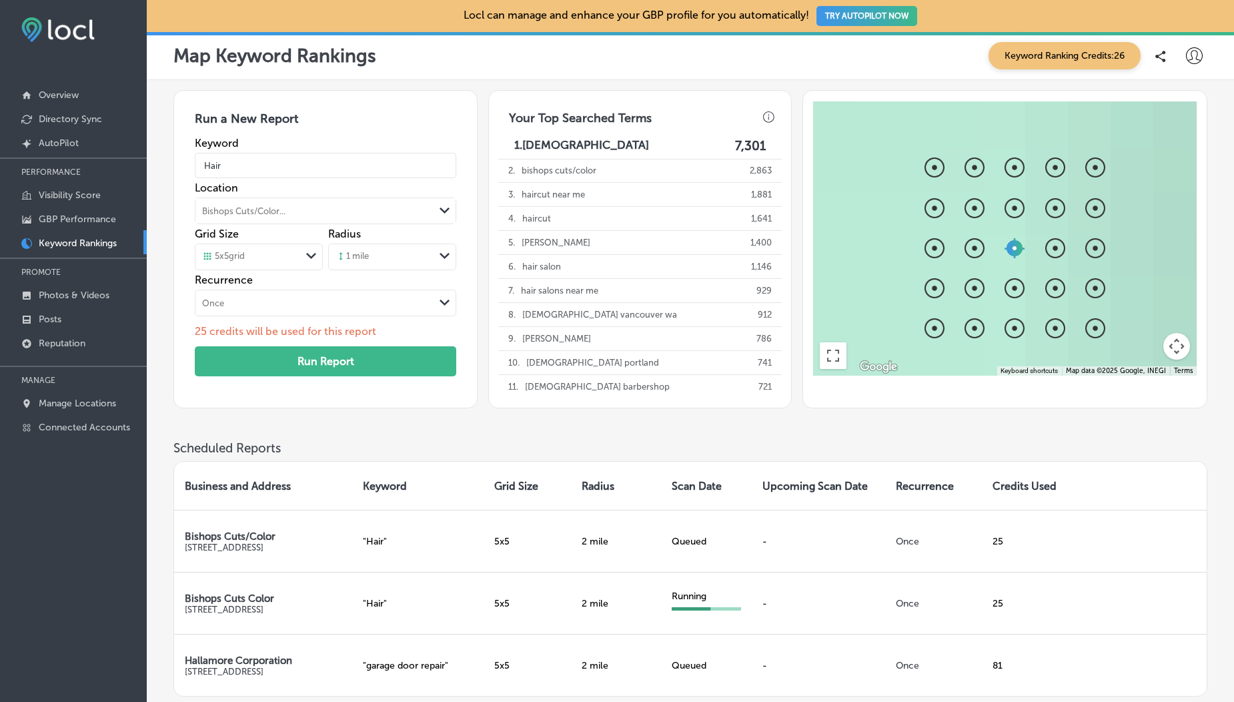
click at [377, 263] on div "1 mile" at bounding box center [381, 257] width 105 height 20
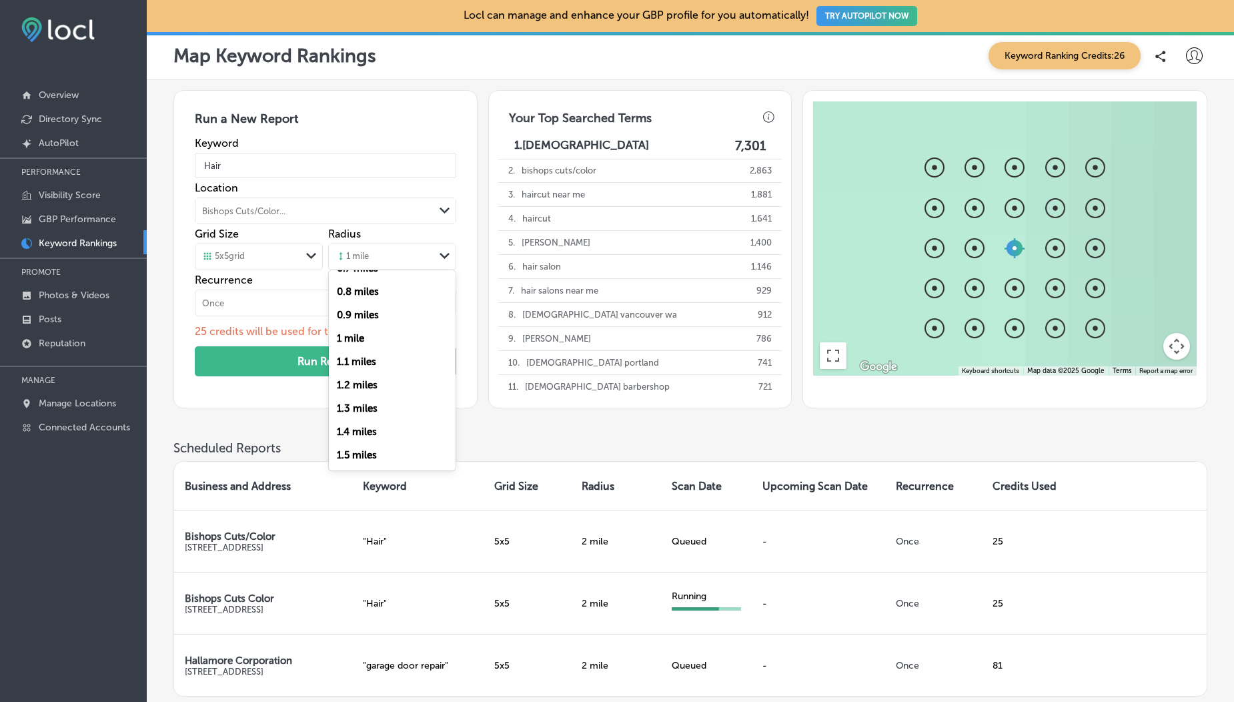
scroll to position [152, 0]
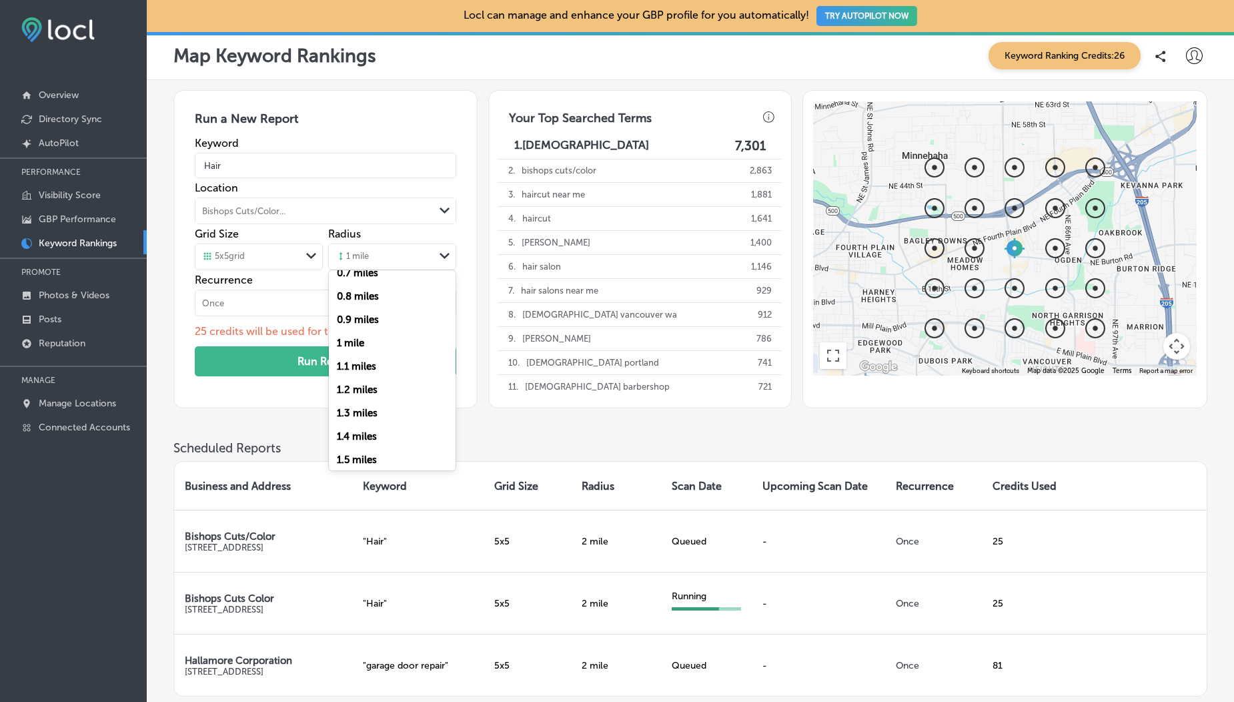
click at [364, 309] on label "1.1 miles" at bounding box center [356, 366] width 39 height 12
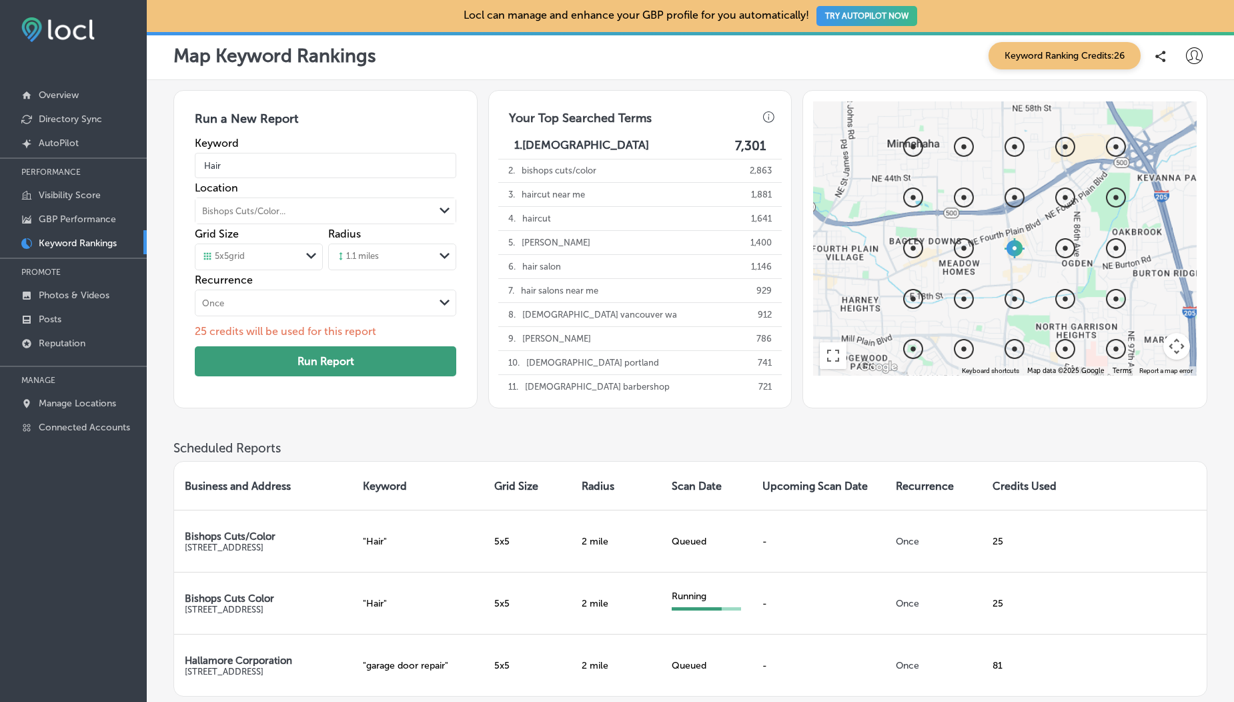
click at [331, 309] on button "Run Report" at bounding box center [325, 361] width 261 height 30
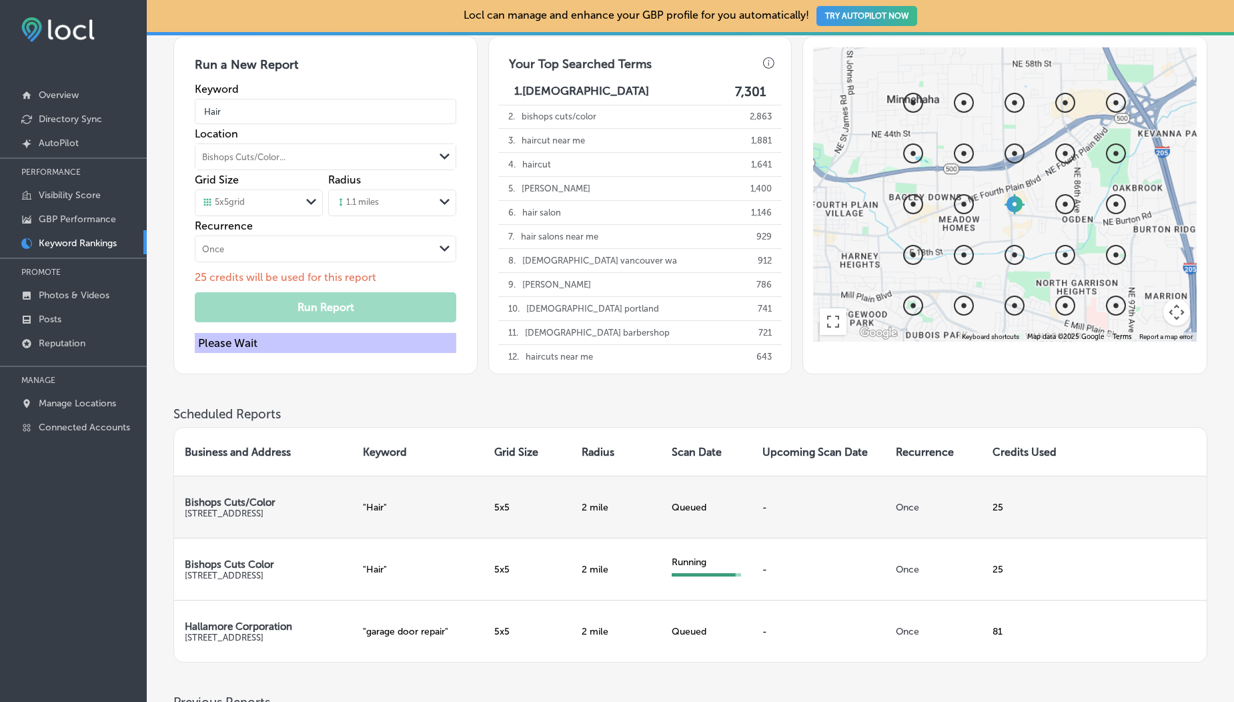
scroll to position [0, 0]
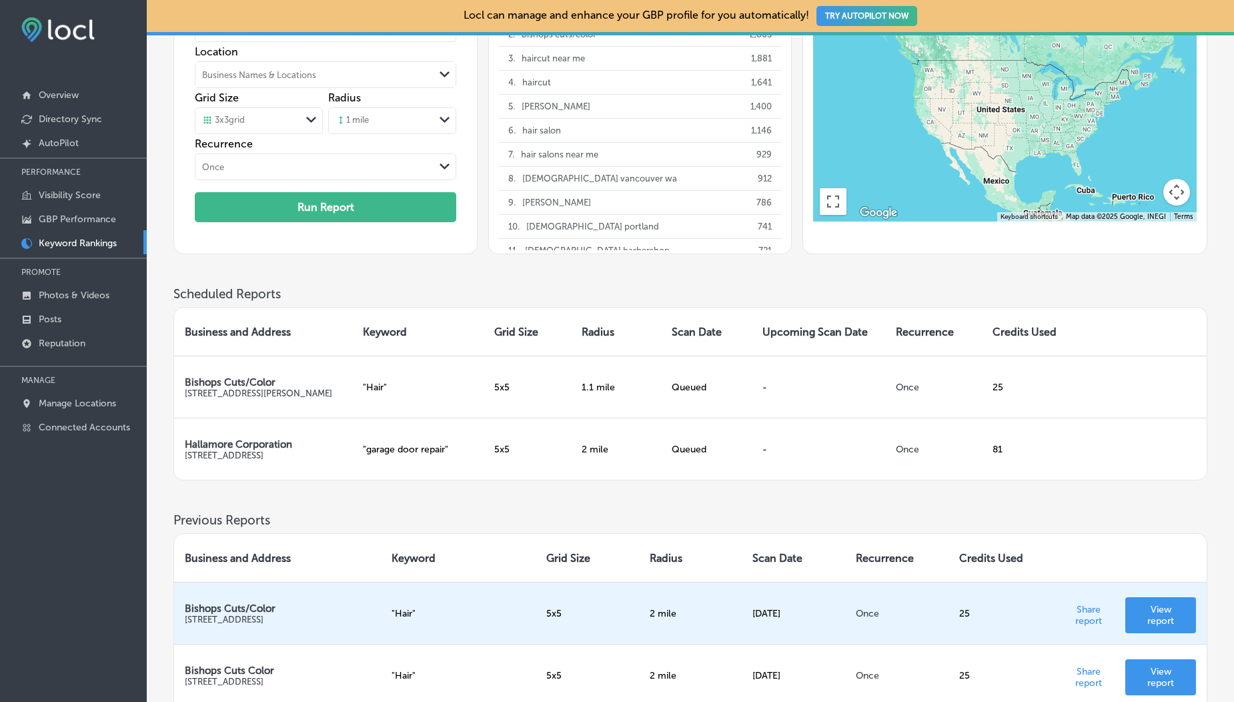
scroll to position [148, 0]
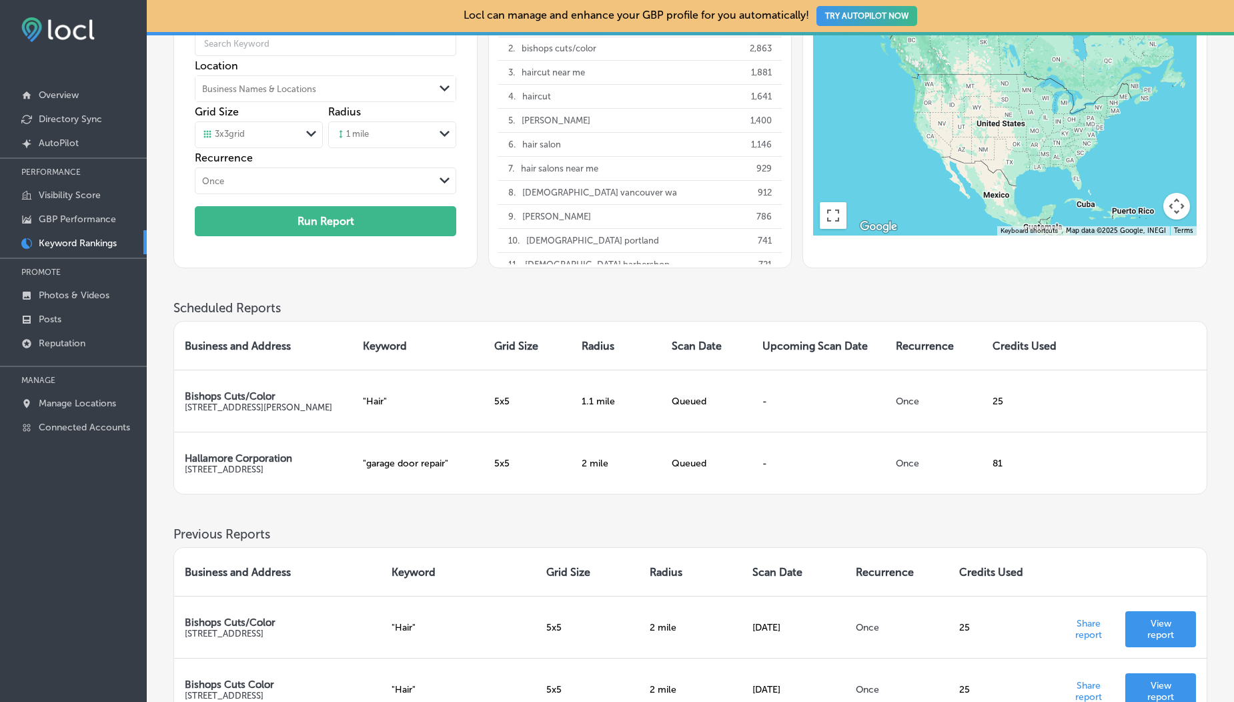
scroll to position [113, 0]
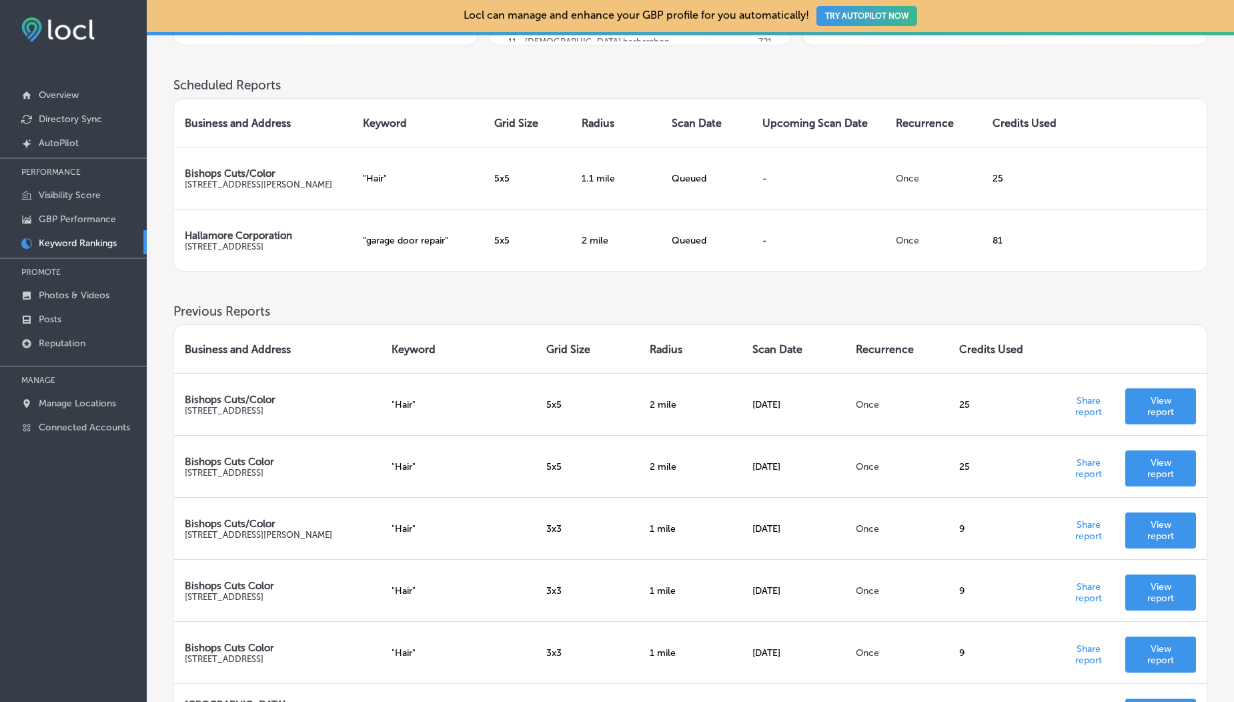
scroll to position [401, 0]
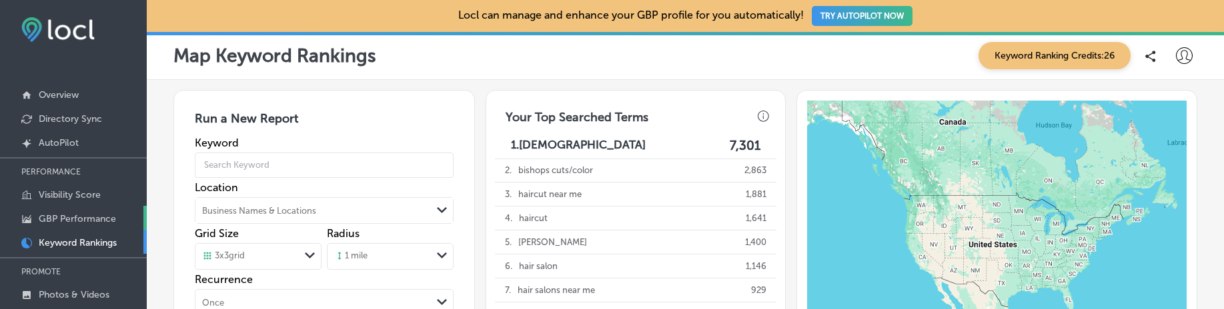
click at [82, 220] on p "GBP Performance" at bounding box center [77, 218] width 77 height 11
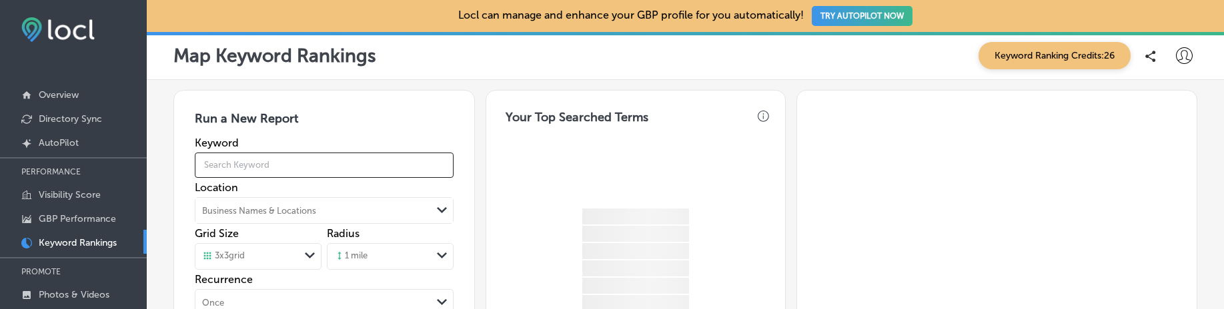
scroll to position [373, 0]
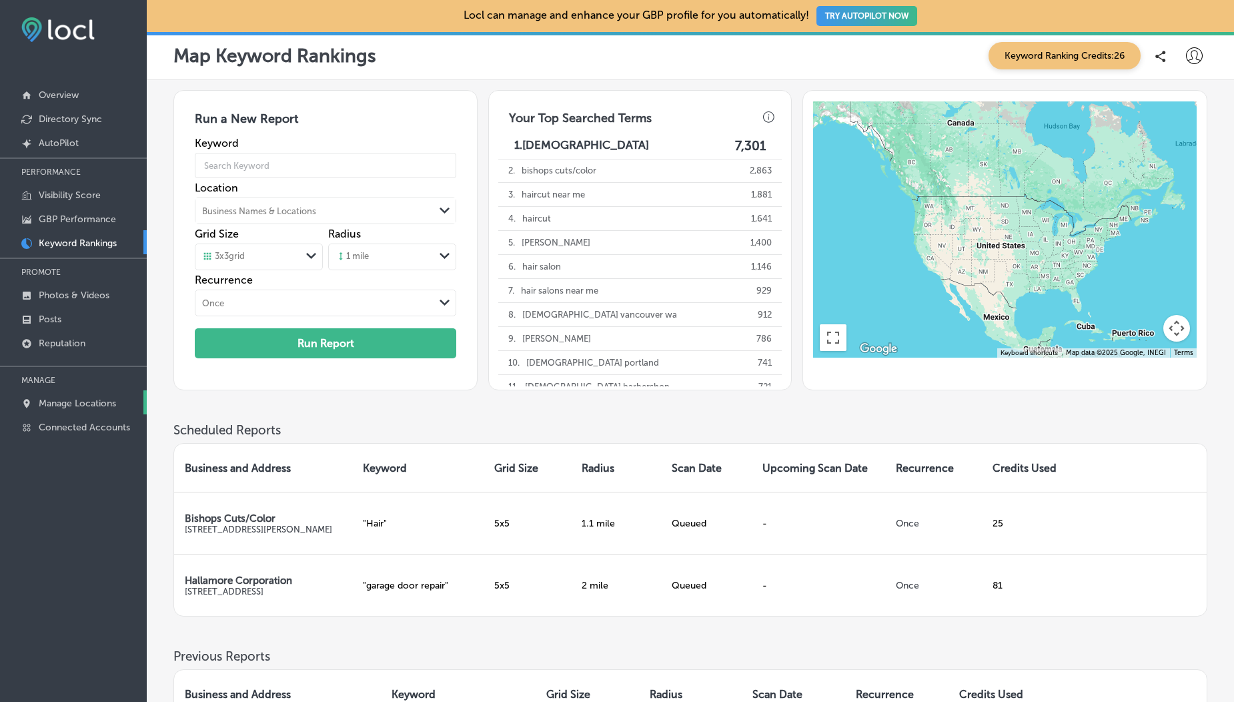
click at [102, 398] on p "Manage Locations" at bounding box center [77, 402] width 77 height 11
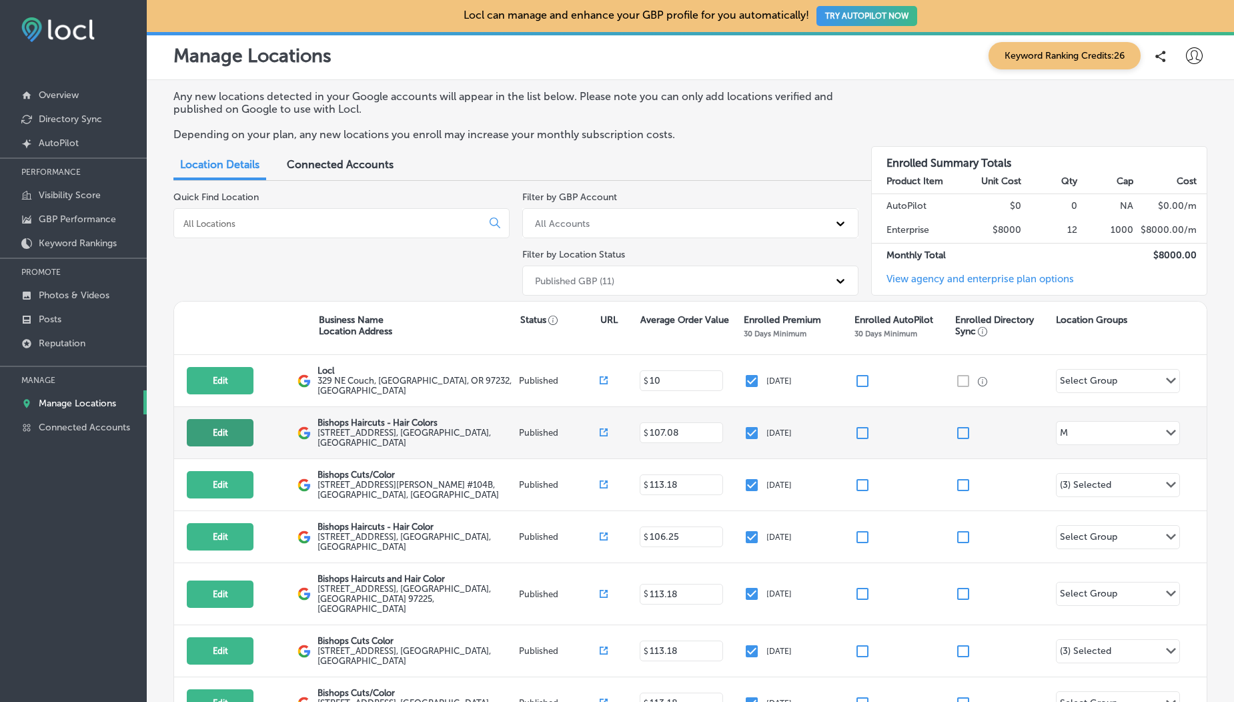
click at [240, 427] on button "Edit" at bounding box center [220, 432] width 67 height 27
select select "US"
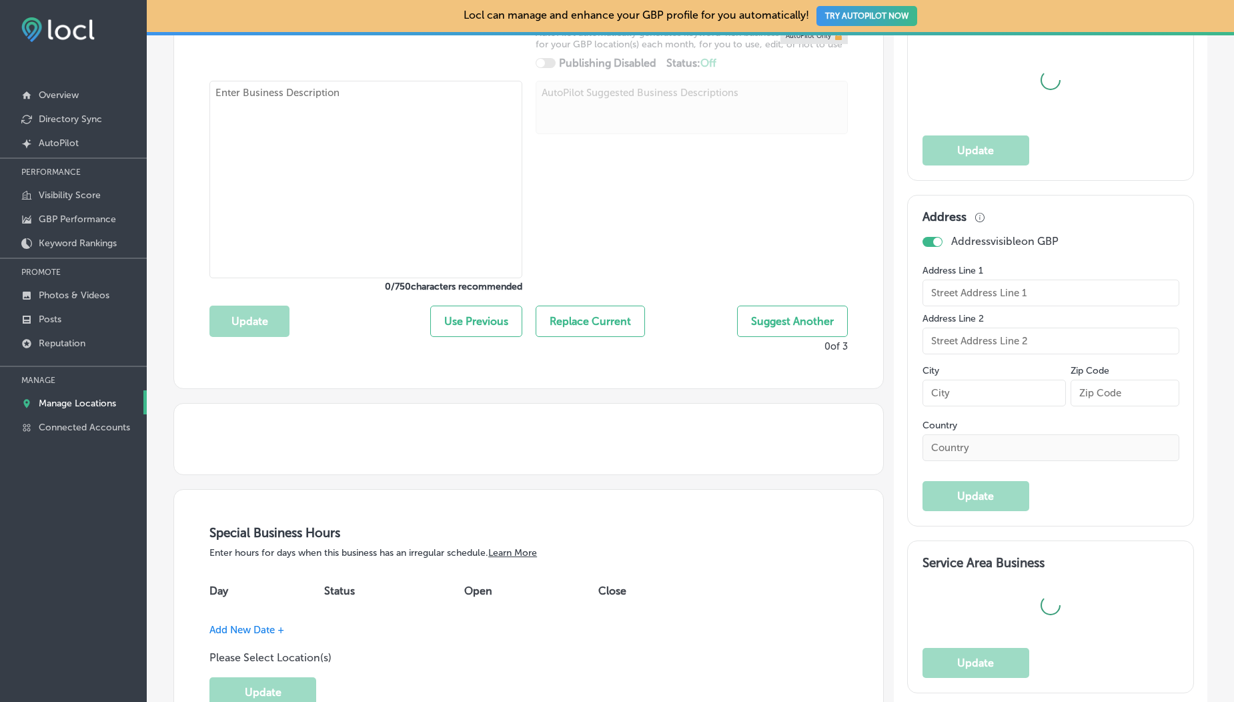
type input "Bishops Haircuts - Hair Colors"
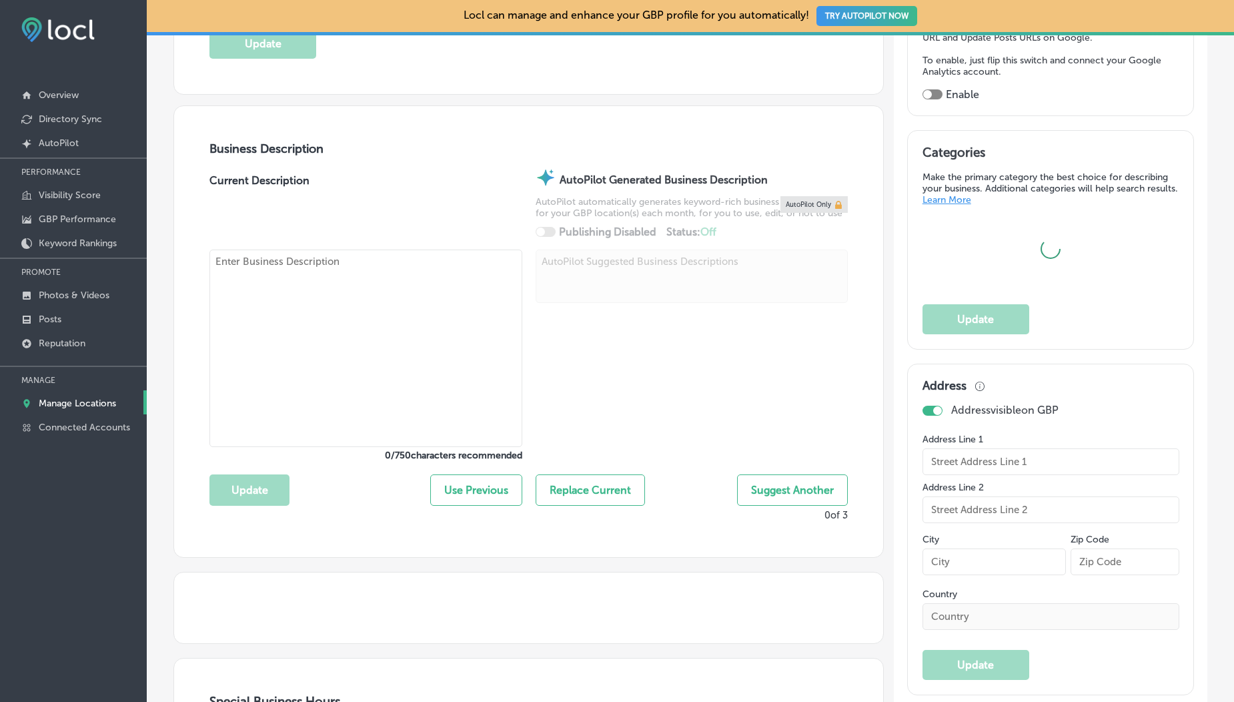
type input "3359 Madison Rd"
type input "Suite B"
type input "Cincinnati"
type input "45209"
type input "US"
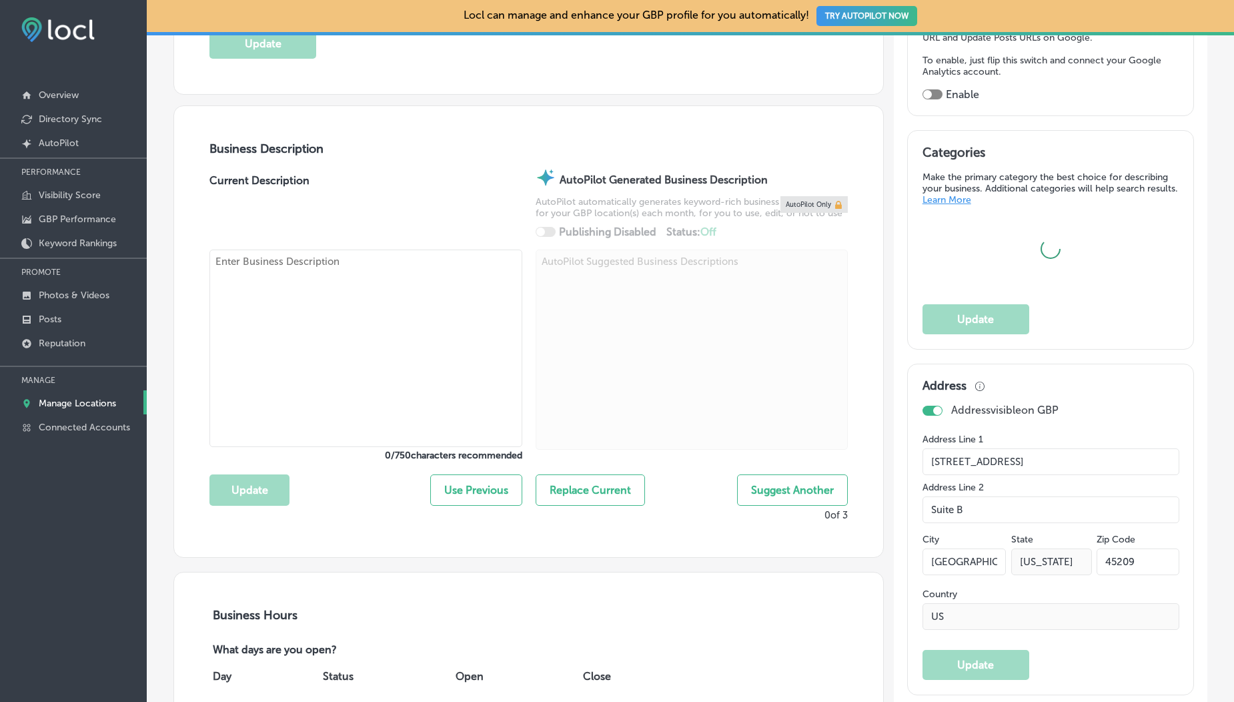
type input "https://bishops.co/locations/oakley/"
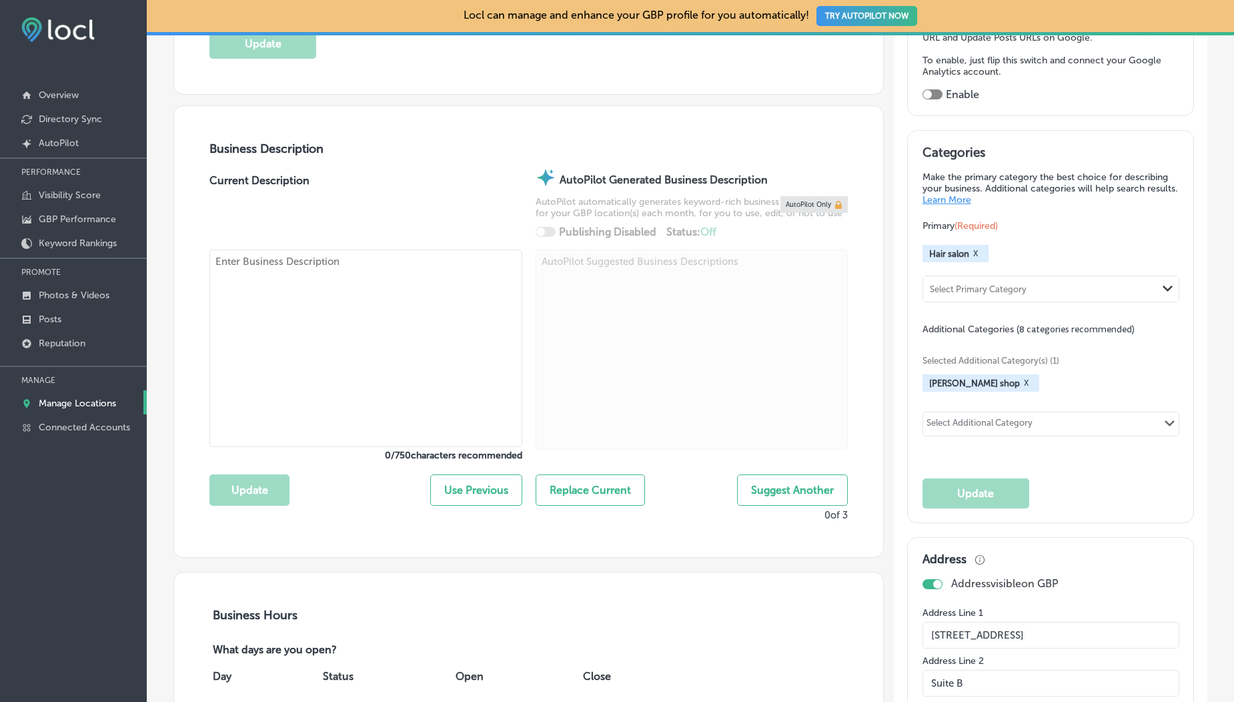
checkbox input "true"
type textarea "Bishops is an accessible, on-trend, sharp, and unpretentious unisex hair shop. …"
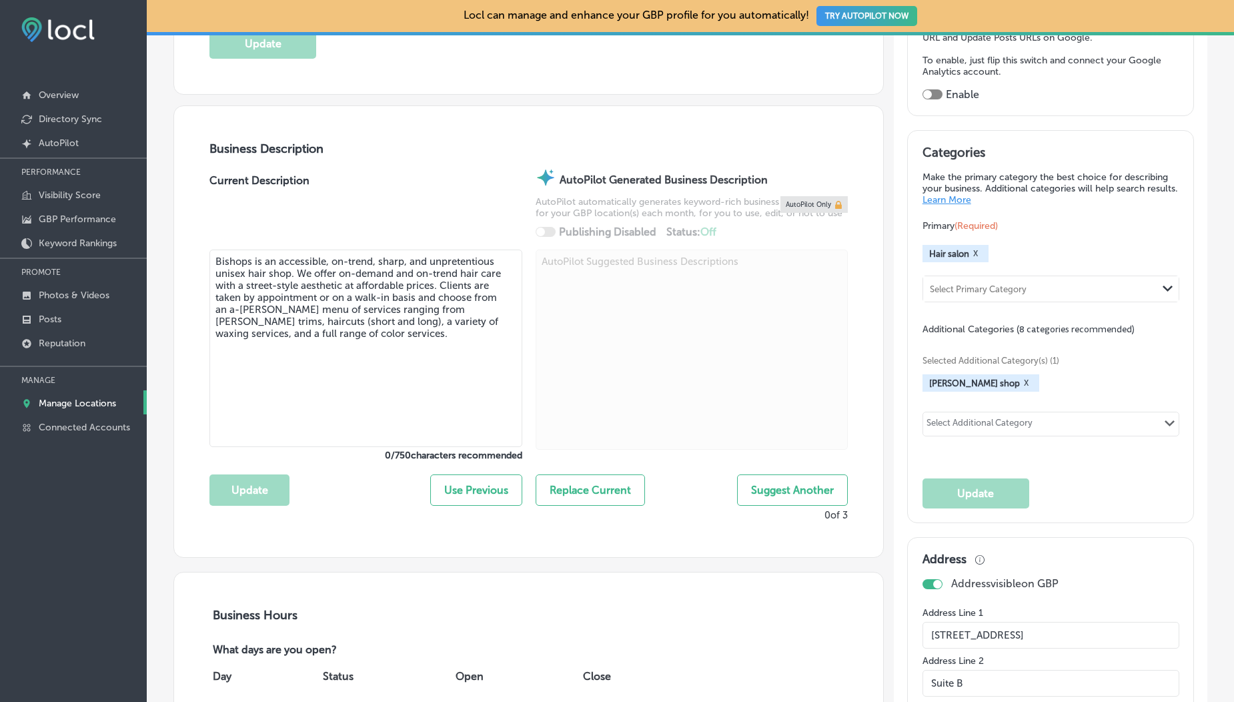
type input "+1 513 978 1169"
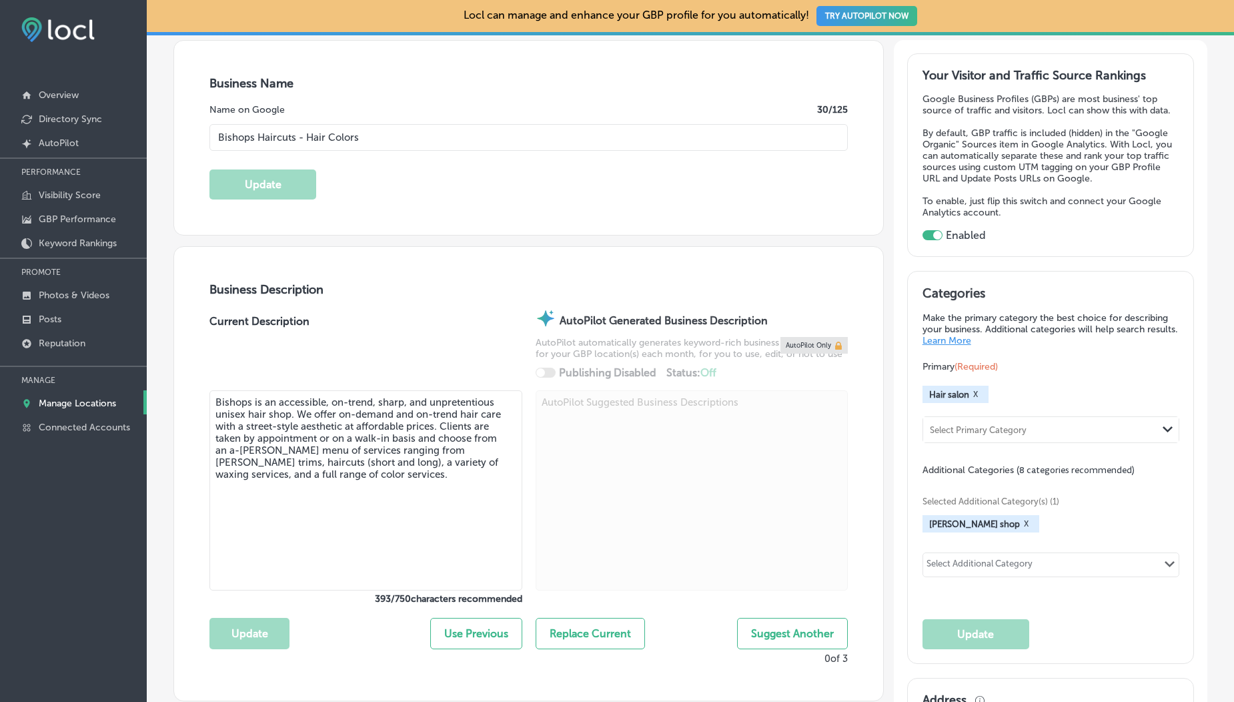
scroll to position [0, 0]
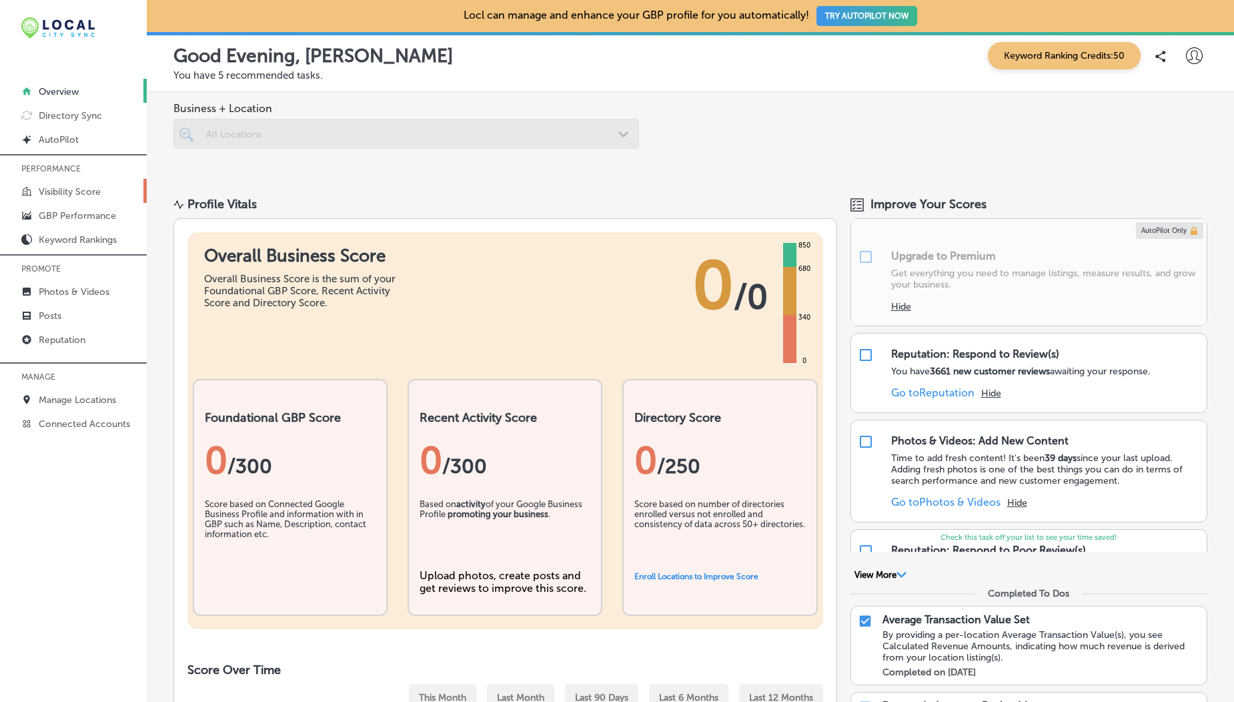
click at [67, 191] on p "Visibility Score" at bounding box center [70, 191] width 62 height 11
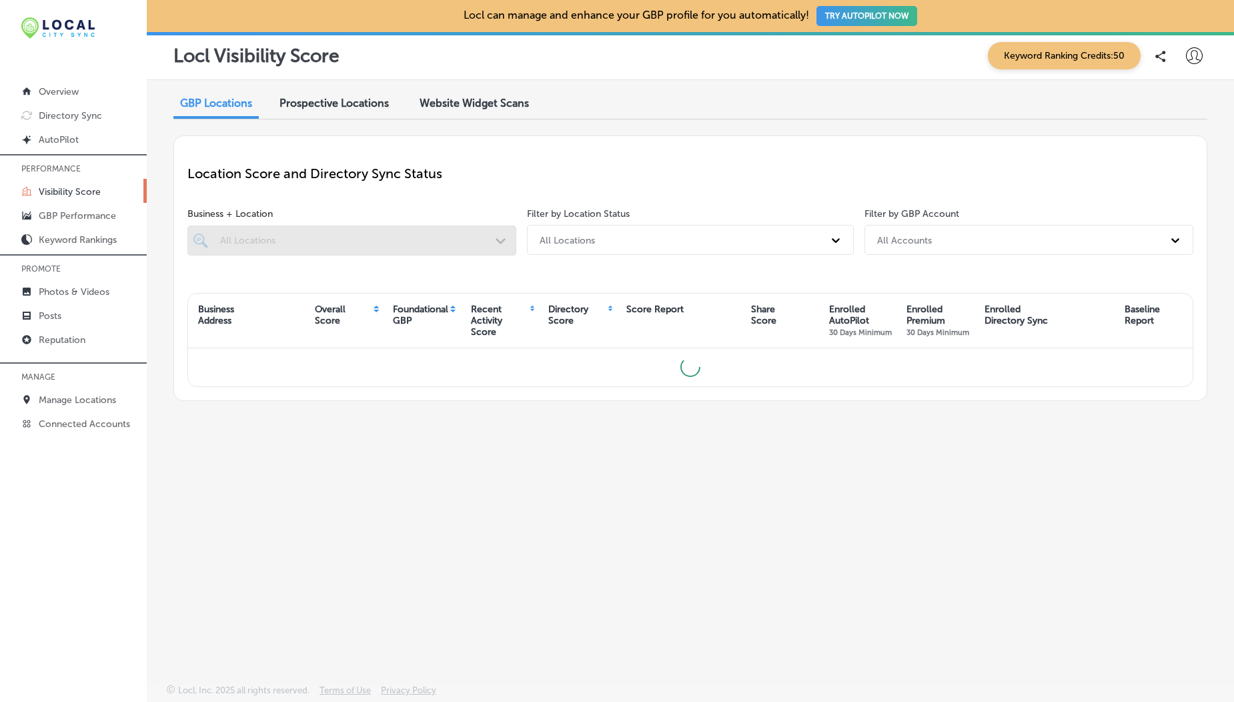
click at [271, 239] on div at bounding box center [351, 240] width 329 height 30
click at [271, 239] on div "All Locations" at bounding box center [358, 240] width 277 height 11
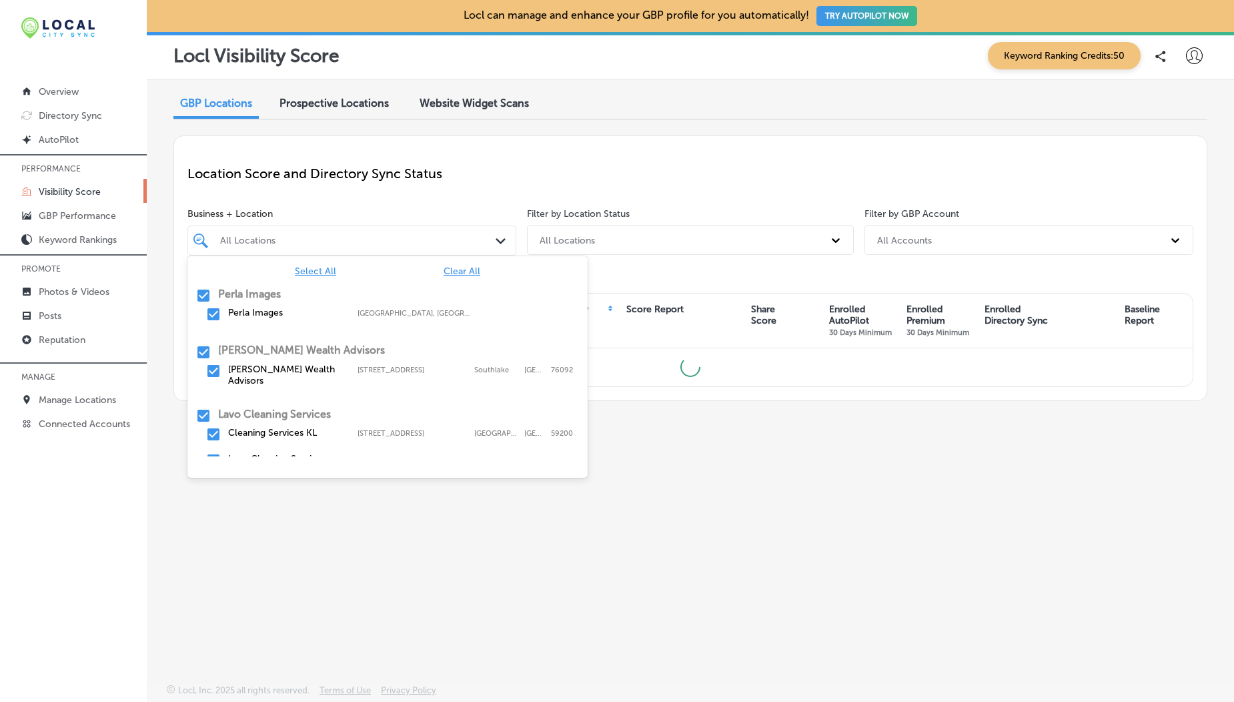
click at [460, 269] on span "Clear All" at bounding box center [461, 270] width 37 height 11
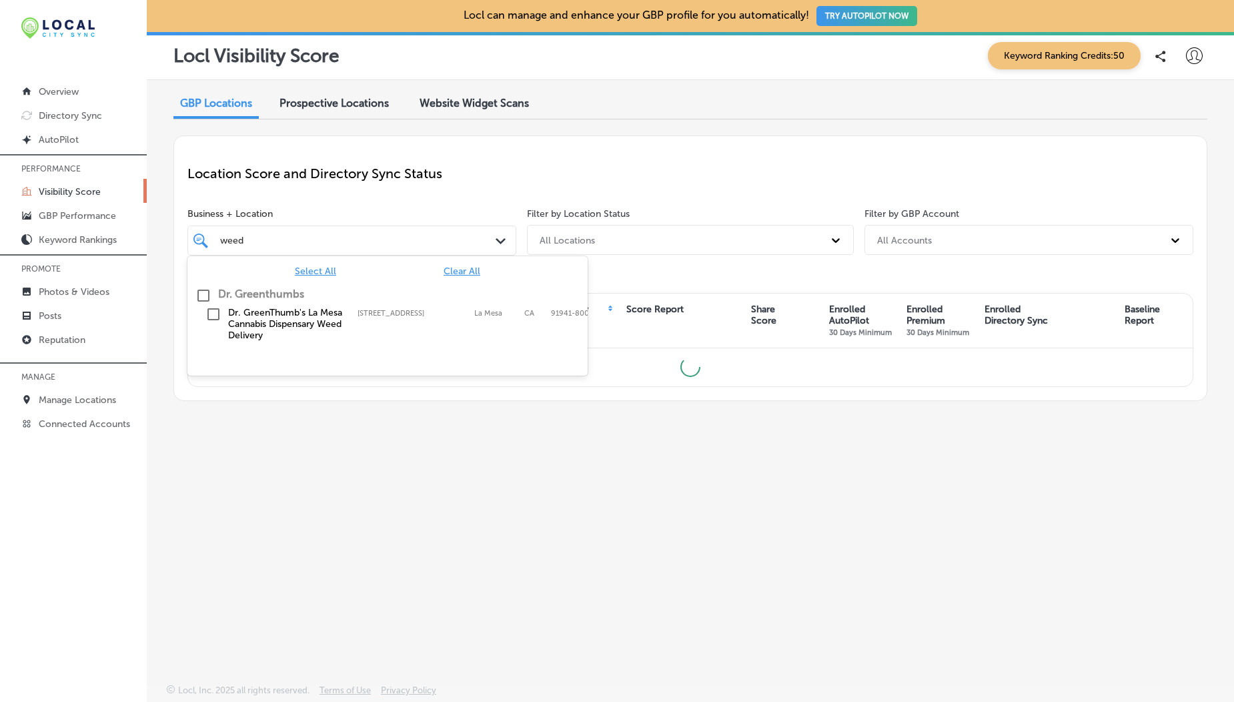
click at [208, 316] on input "checkbox" at bounding box center [213, 314] width 16 height 16
type input "weed"
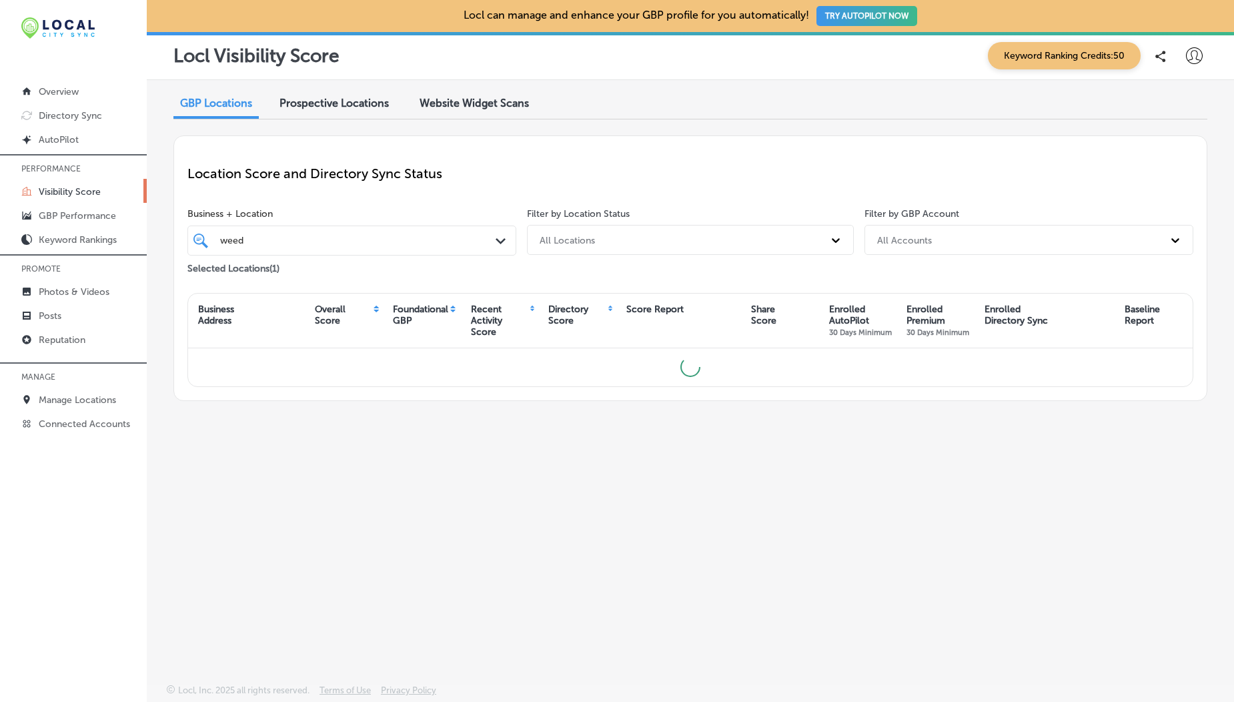
click at [325, 204] on div "Location Score and Directory Sync Status Business + Location weed weed Path Cre…" at bounding box center [690, 267] width 1034 height 265
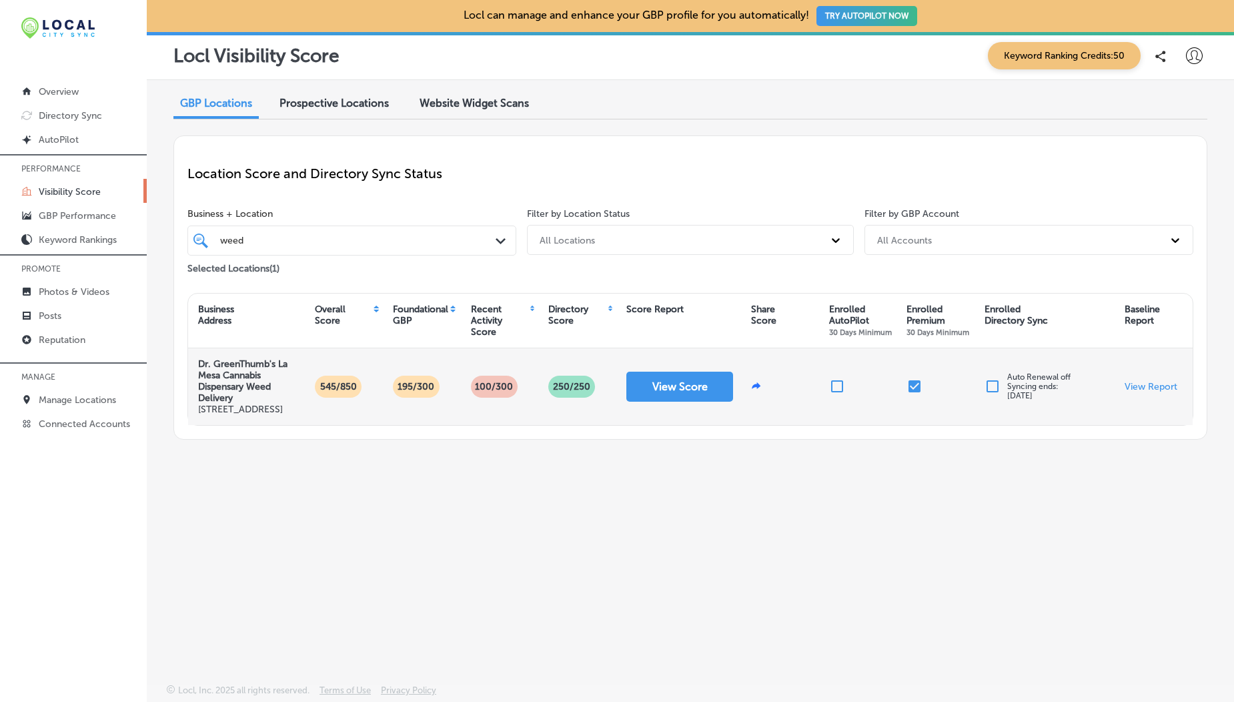
click at [687, 407] on div "View Score" at bounding box center [678, 386] width 125 height 77
click at [676, 397] on button "View Score" at bounding box center [679, 386] width 107 height 30
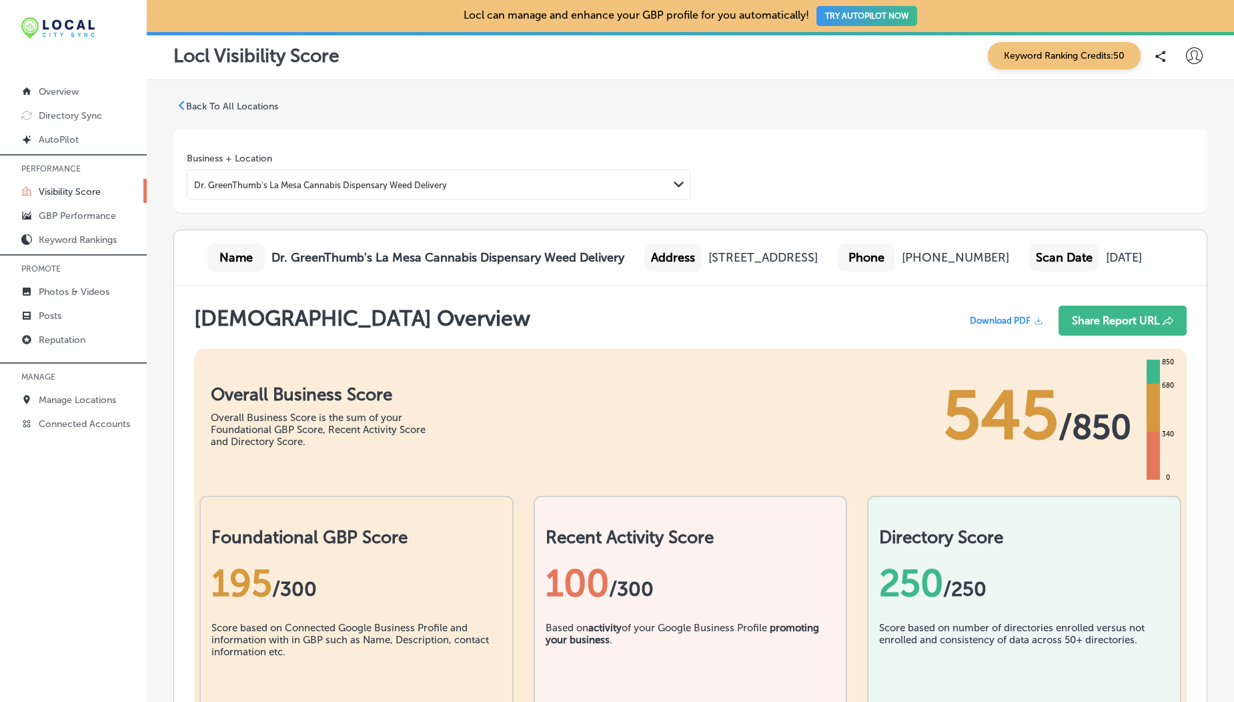
click at [990, 325] on span "Download PDF" at bounding box center [1000, 320] width 61 height 10
click at [989, 325] on span "Download PDF" at bounding box center [1000, 320] width 61 height 10
click at [201, 103] on p "Back To All Locations" at bounding box center [232, 106] width 92 height 11
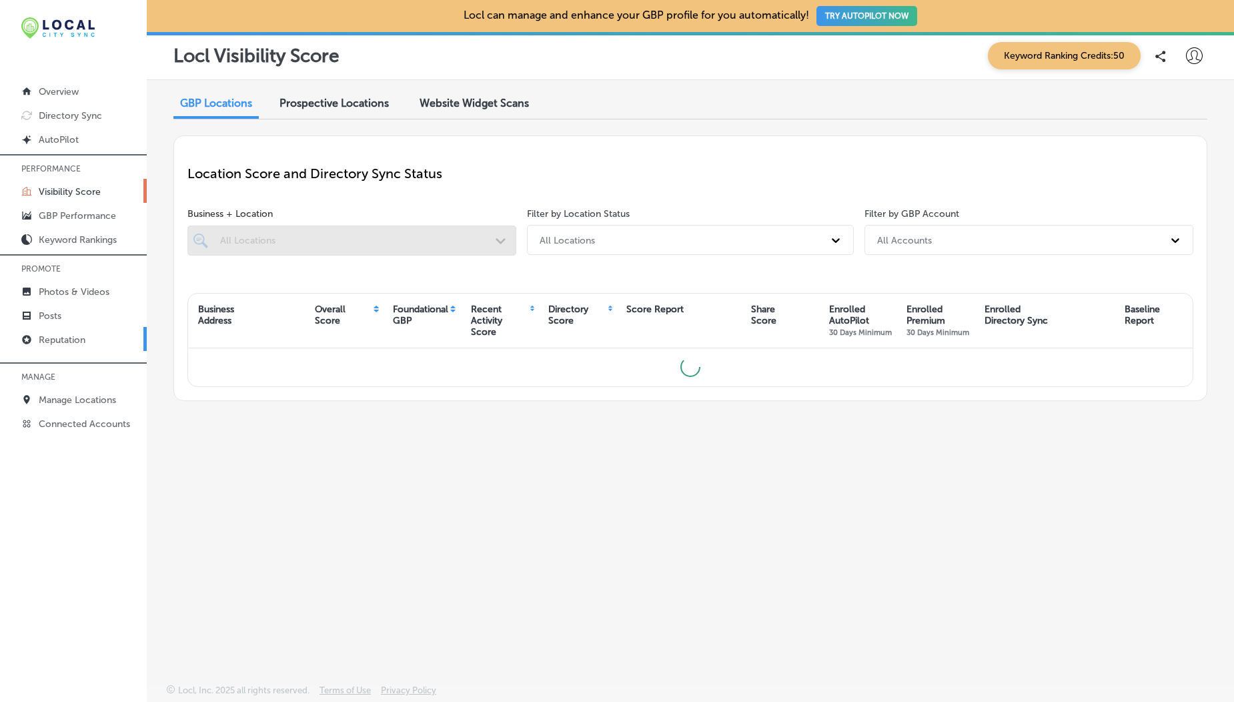
click at [59, 347] on link "Reputation" at bounding box center [73, 339] width 147 height 24
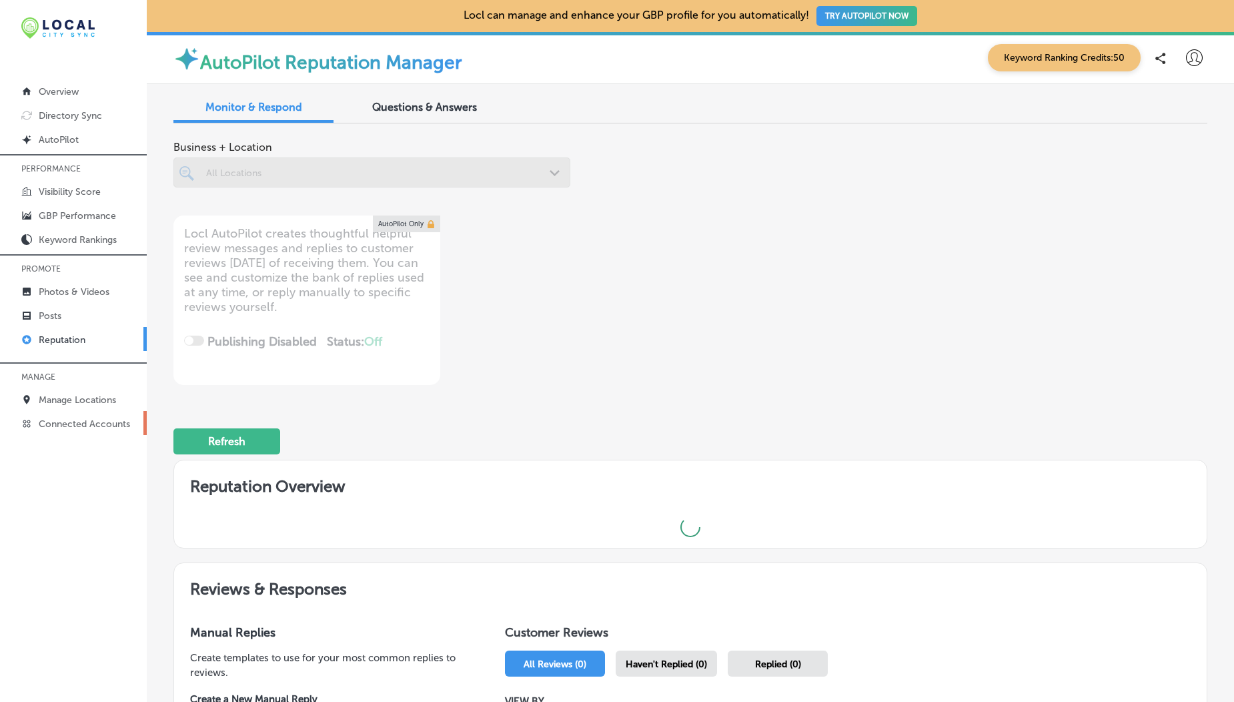
click at [59, 412] on link "Connected Accounts" at bounding box center [73, 423] width 147 height 24
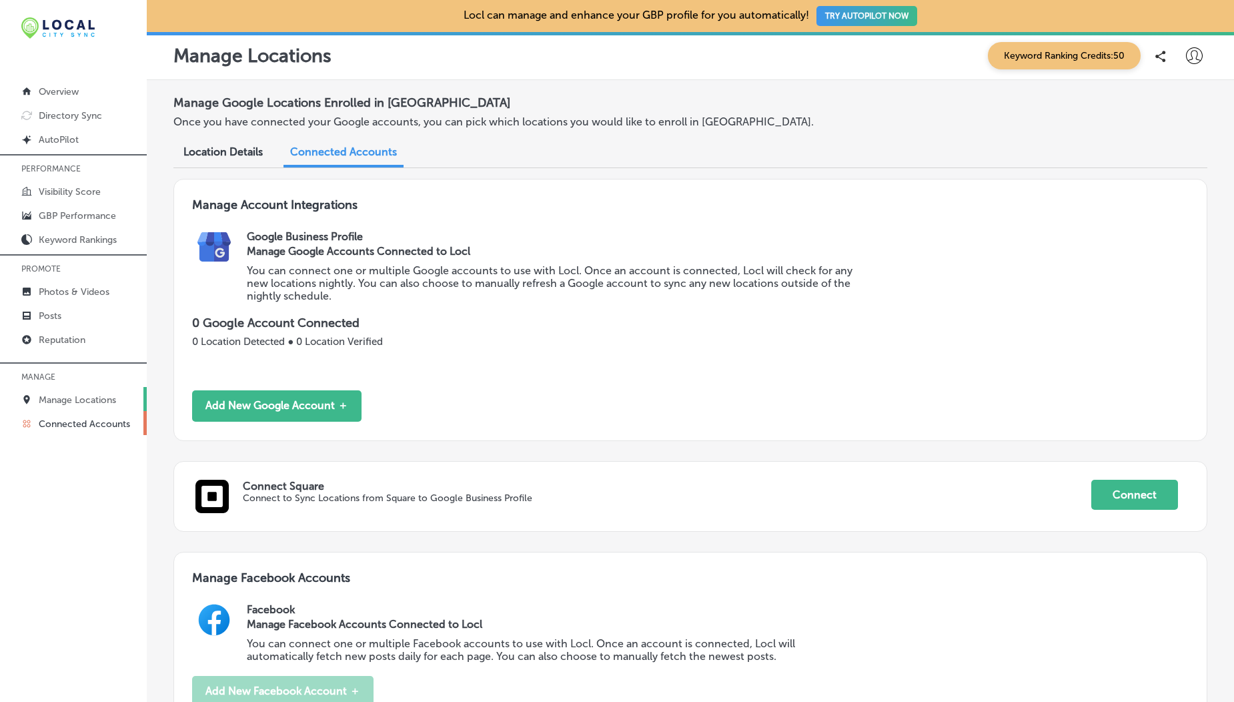
click at [63, 409] on link "Manage Locations" at bounding box center [73, 399] width 147 height 24
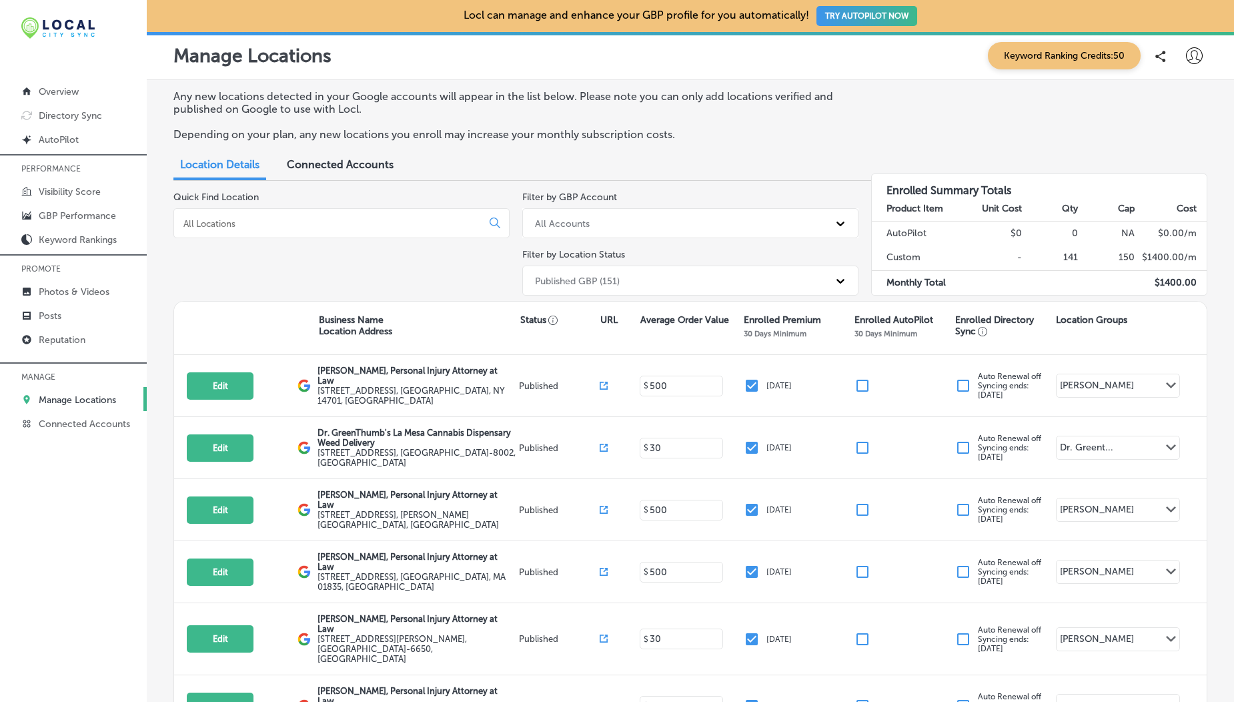
click at [1186, 60] on icon at bounding box center [1194, 55] width 17 height 17
click at [1174, 169] on p "Log Out" at bounding box center [1165, 172] width 40 height 16
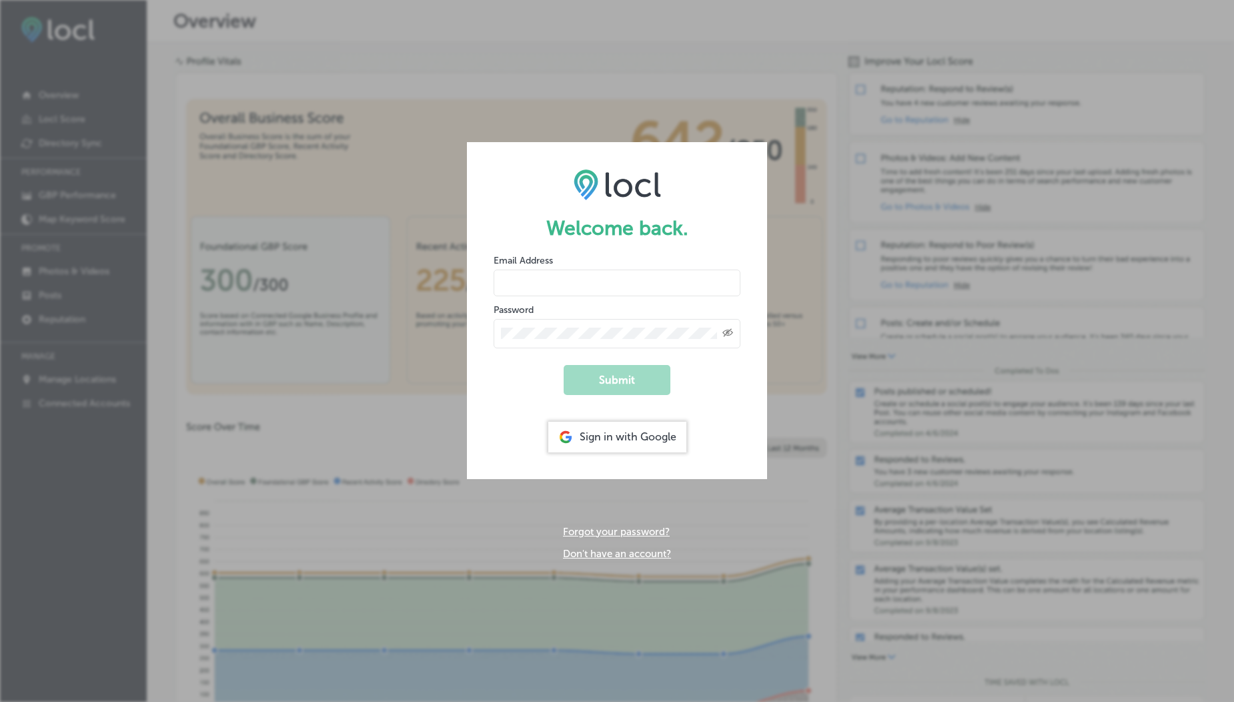
click at [612, 271] on input "email" at bounding box center [616, 282] width 247 height 27
type input "[EMAIL_ADDRESS][DOMAIN_NAME]"
click at [612, 392] on button "Submit" at bounding box center [616, 380] width 107 height 30
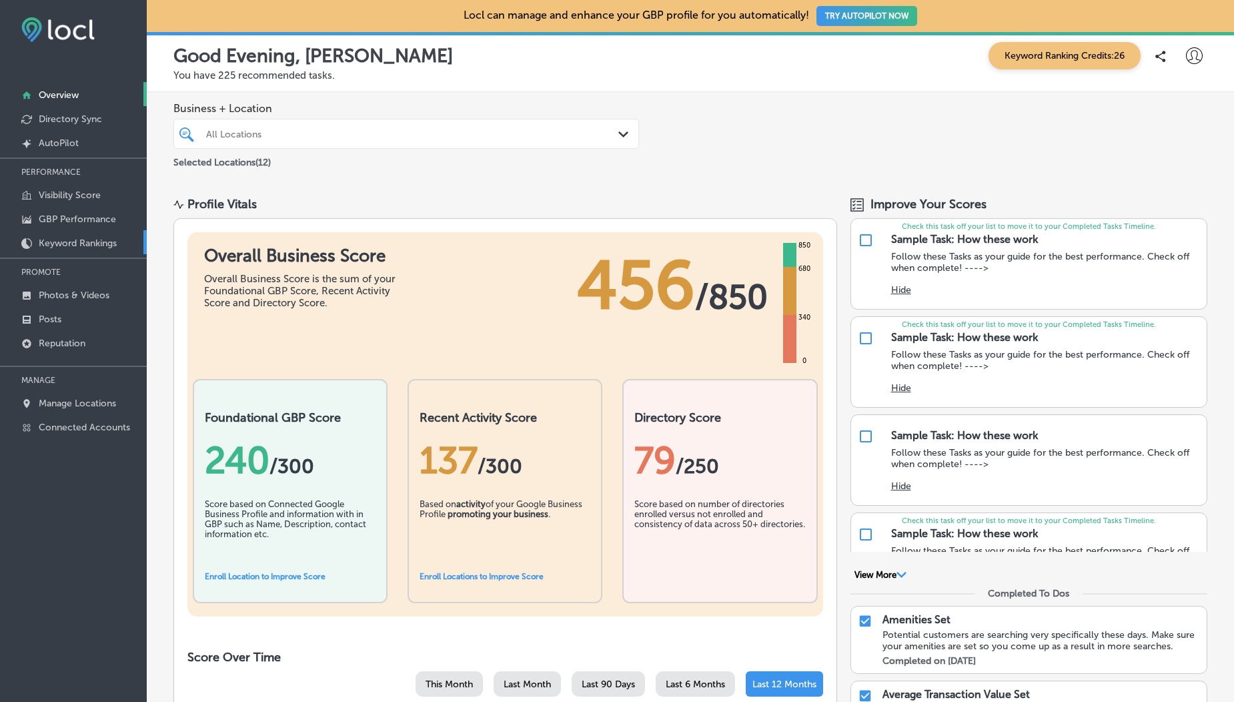
click at [69, 240] on p "Keyword Rankings" at bounding box center [78, 242] width 78 height 11
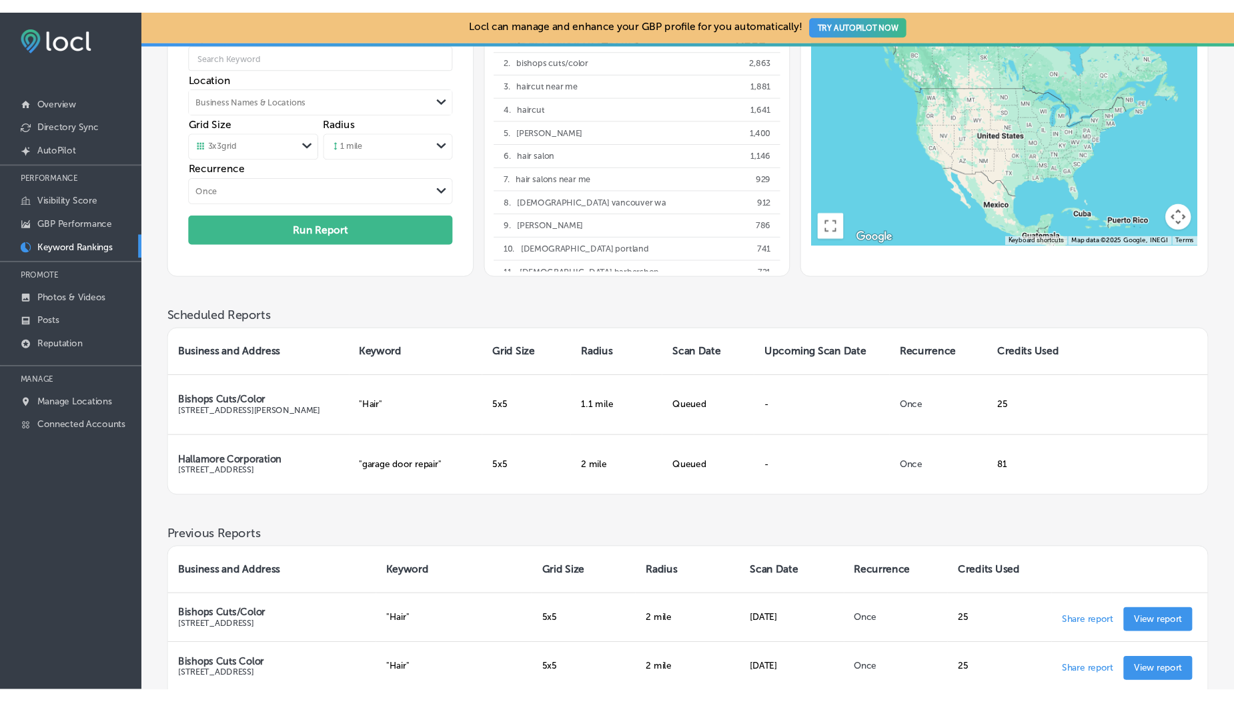
scroll to position [117, 0]
